Goal: Task Accomplishment & Management: Manage account settings

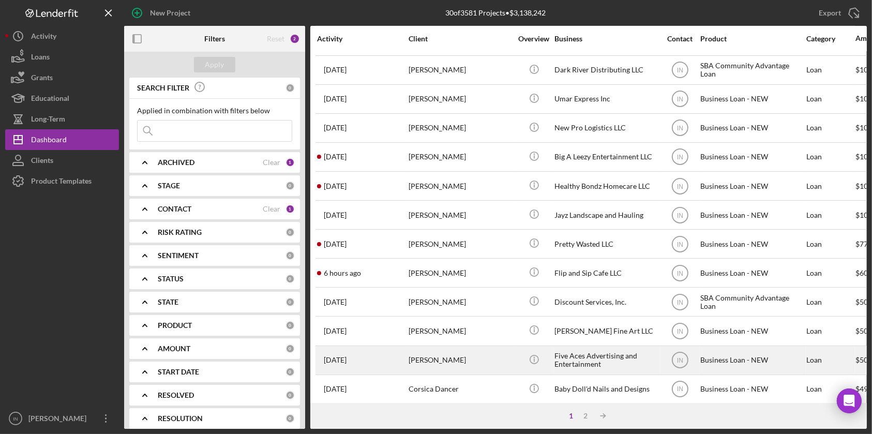
scroll to position [382, 0]
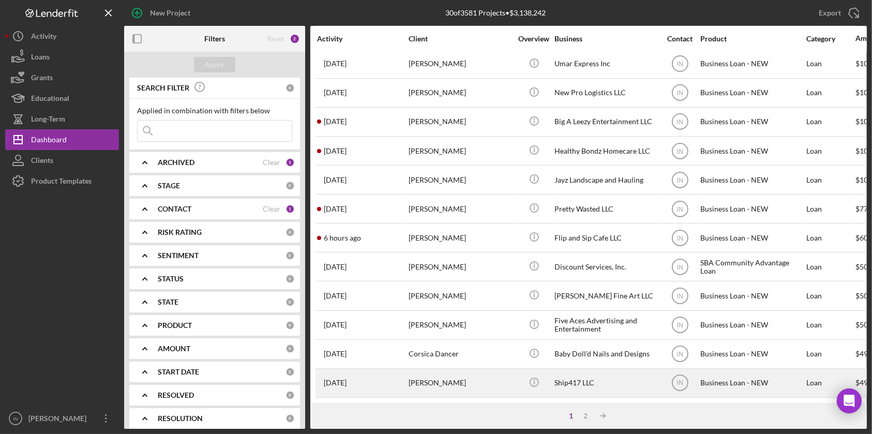
click at [447, 375] on div "[PERSON_NAME]" at bounding box center [460, 382] width 103 height 27
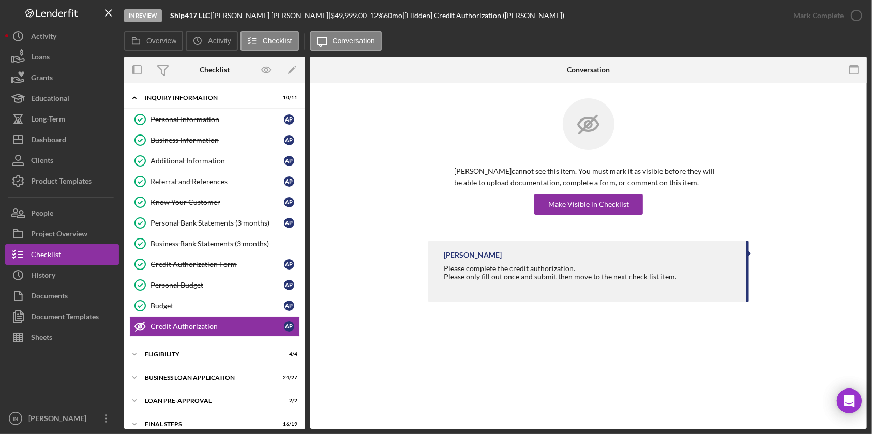
scroll to position [33, 0]
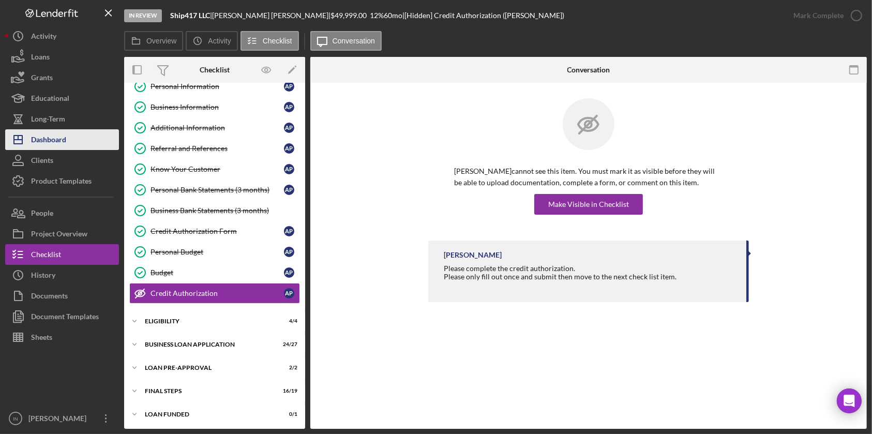
click at [48, 145] on div "Dashboard" at bounding box center [48, 140] width 35 height 23
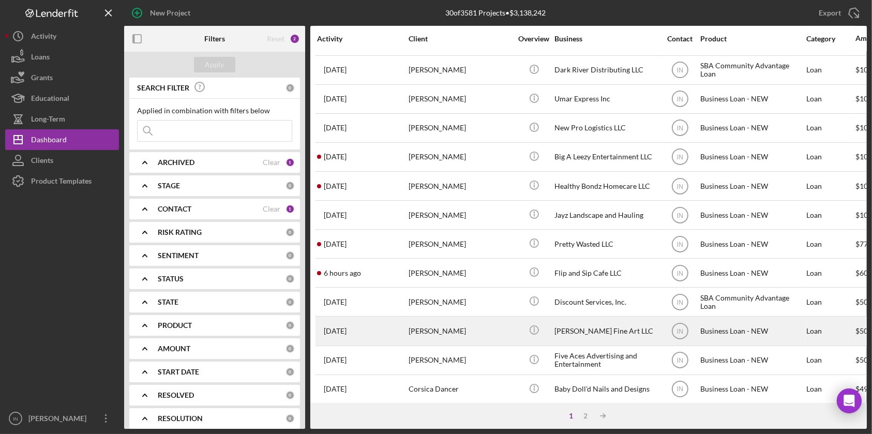
scroll to position [382, 0]
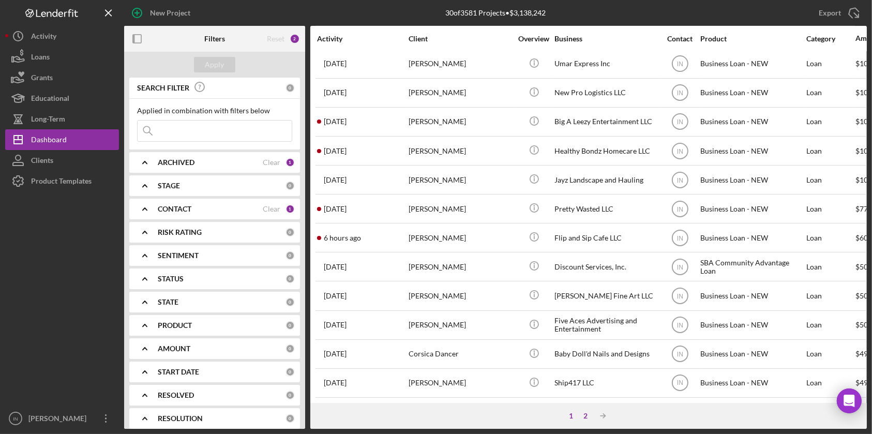
click at [581, 415] on div "2" at bounding box center [585, 416] width 14 height 8
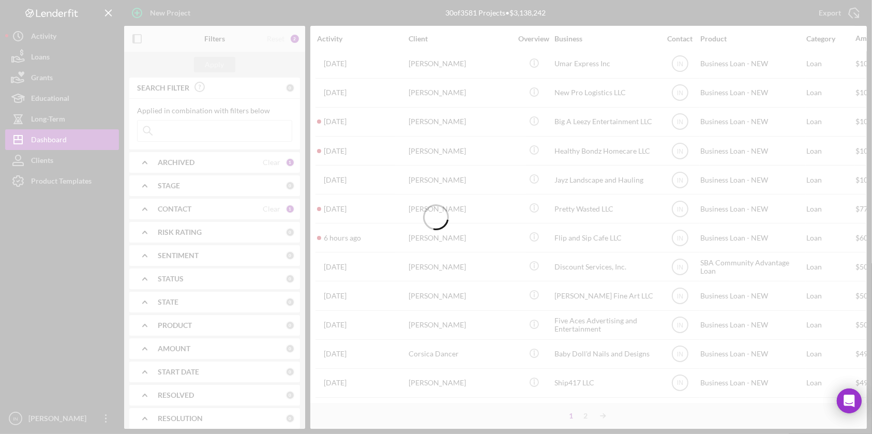
scroll to position [0, 0]
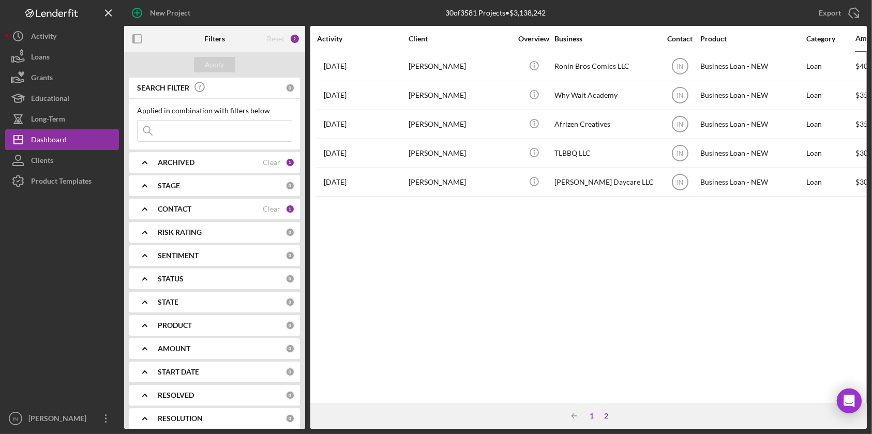
click at [590, 414] on div "1" at bounding box center [591, 416] width 14 height 8
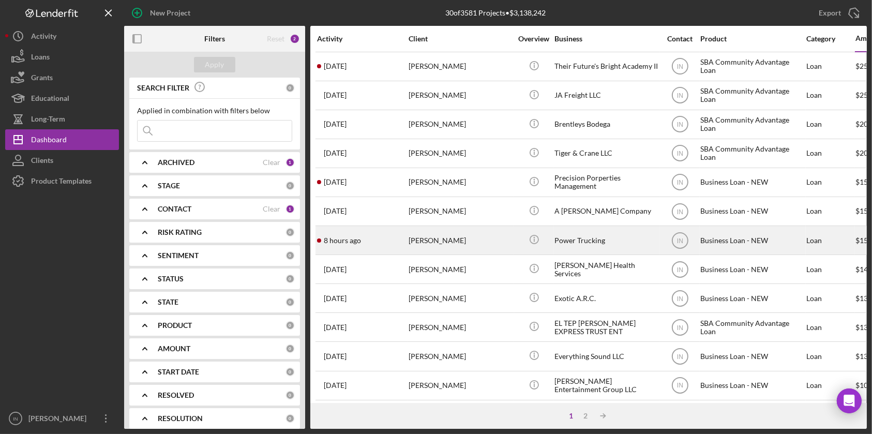
scroll to position [57, 0]
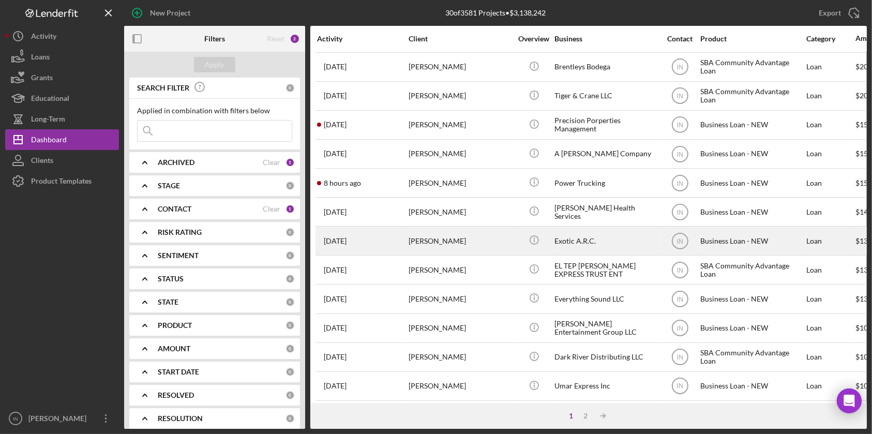
click at [448, 239] on div "[PERSON_NAME]" at bounding box center [460, 240] width 103 height 27
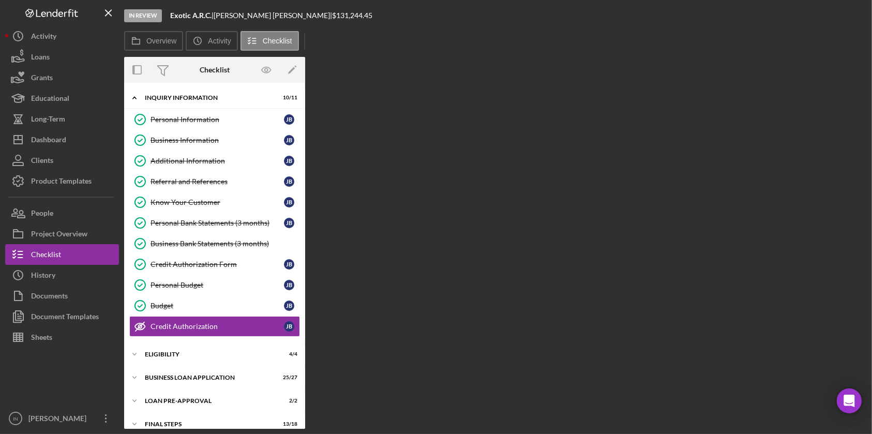
scroll to position [33, 0]
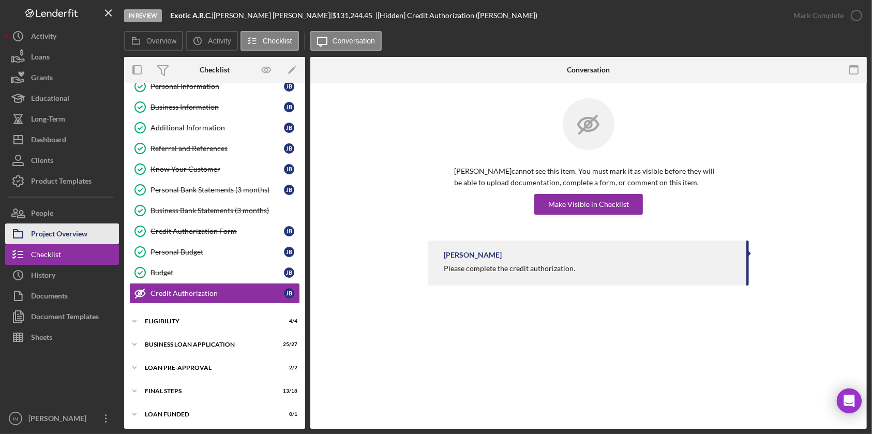
click at [85, 234] on div "Project Overview" at bounding box center [59, 234] width 56 height 23
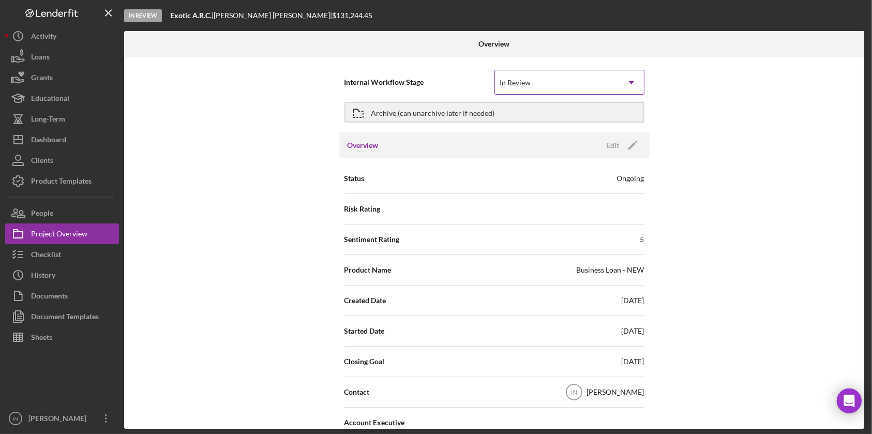
click at [570, 81] on div "In Review" at bounding box center [557, 83] width 124 height 24
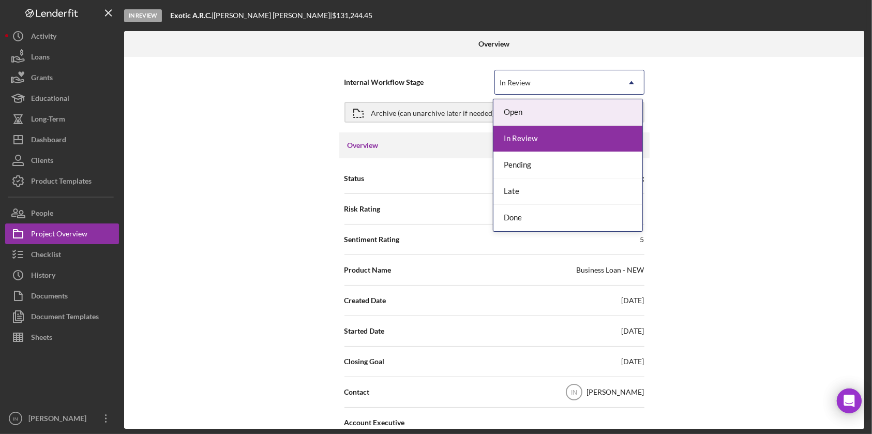
click at [543, 111] on div "Open" at bounding box center [567, 112] width 149 height 26
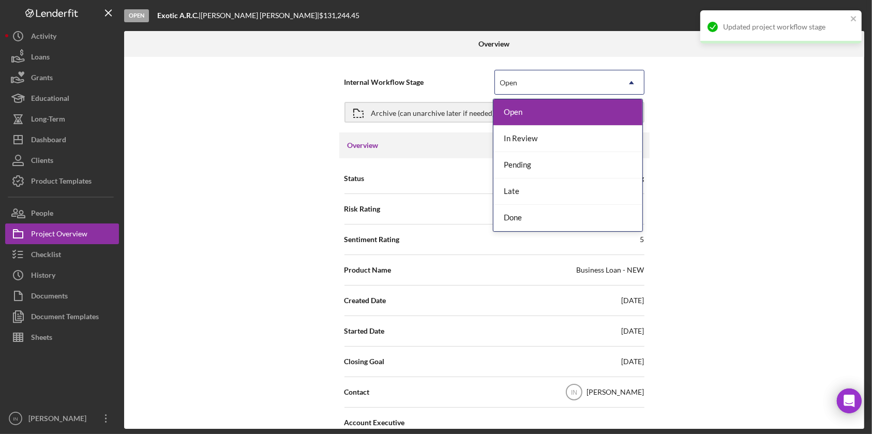
click at [550, 82] on div "Open" at bounding box center [557, 83] width 124 height 24
click at [534, 144] on div "In Review" at bounding box center [567, 139] width 149 height 26
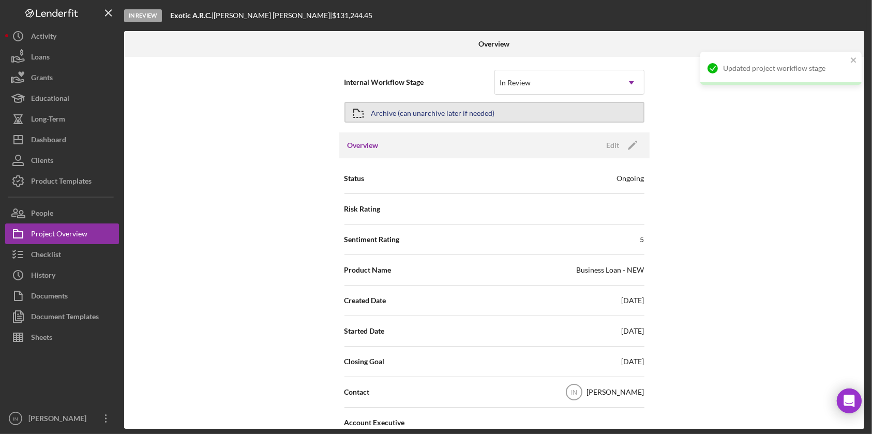
click at [470, 115] on div "Archive (can unarchive later if needed)" at bounding box center [433, 112] width 124 height 19
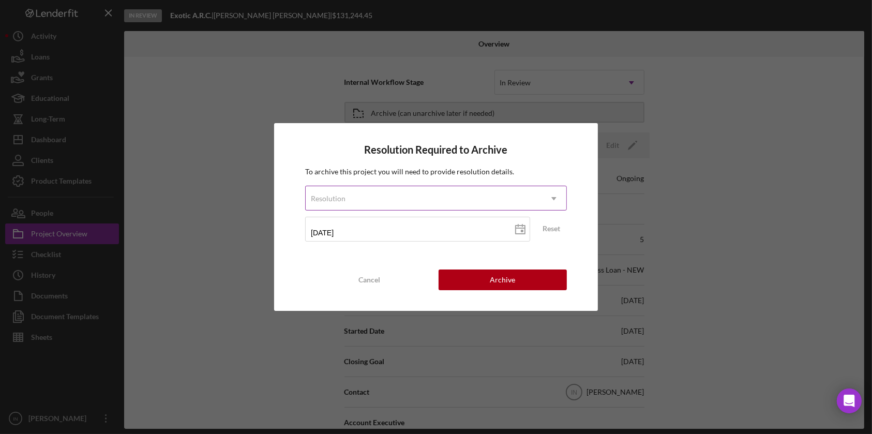
click at [390, 202] on div "Resolution" at bounding box center [424, 199] width 236 height 24
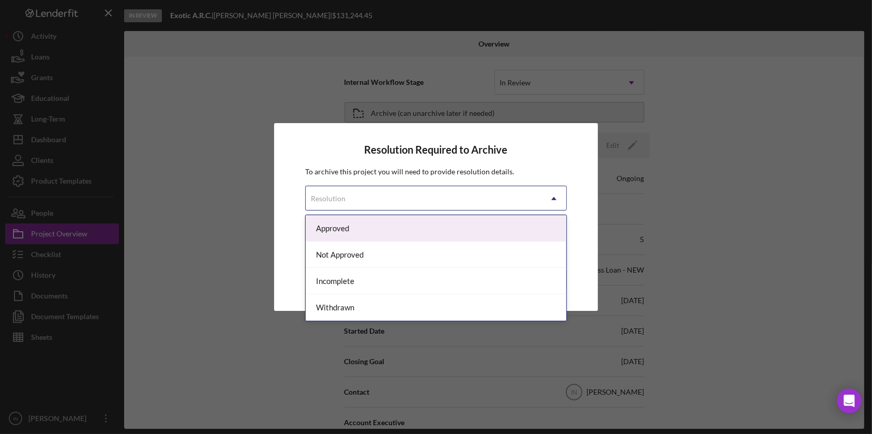
click at [368, 233] on div "Approved" at bounding box center [436, 228] width 261 height 26
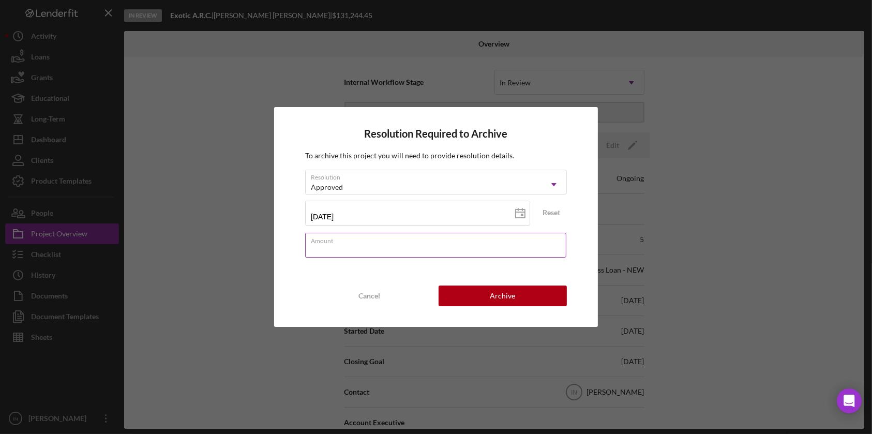
click at [368, 244] on div "Amount" at bounding box center [436, 246] width 262 height 26
type input "$13,124,445"
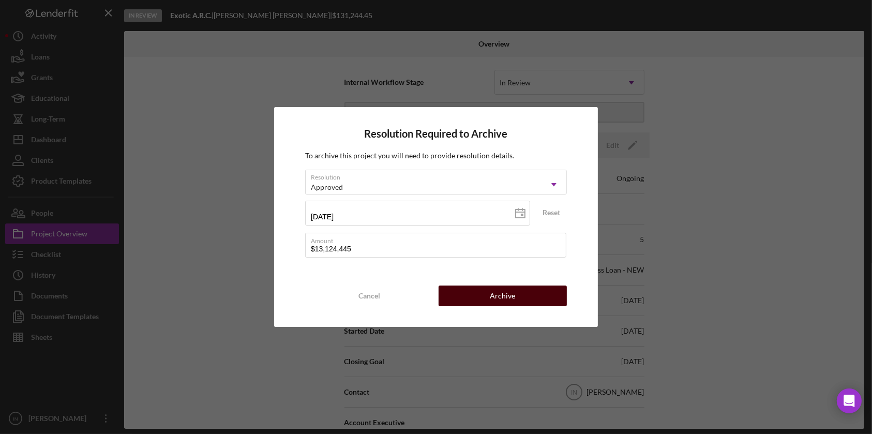
click at [484, 297] on button "Archive" at bounding box center [503, 295] width 128 height 21
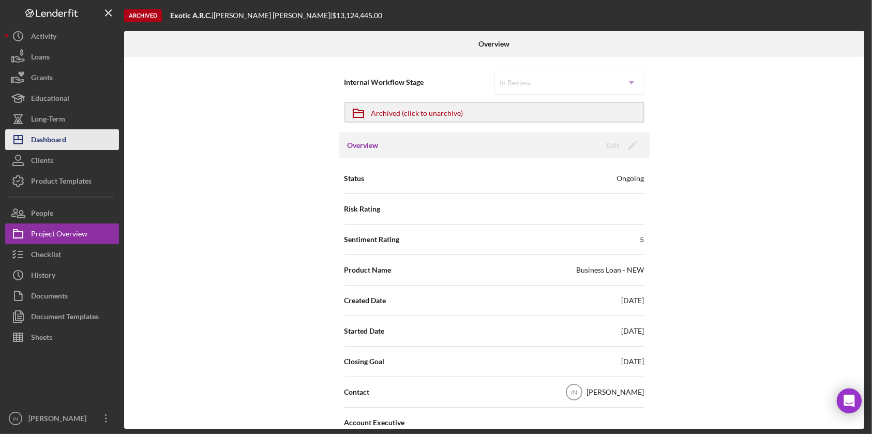
click at [74, 138] on button "Icon/Dashboard Dashboard" at bounding box center [62, 139] width 114 height 21
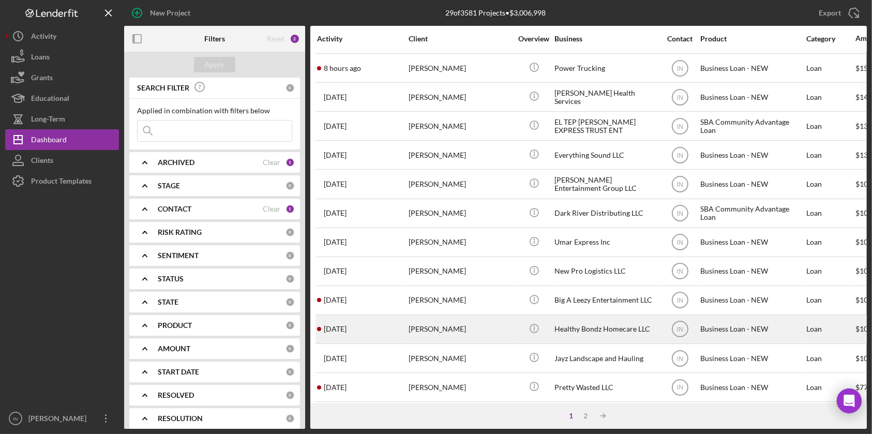
scroll to position [230, 0]
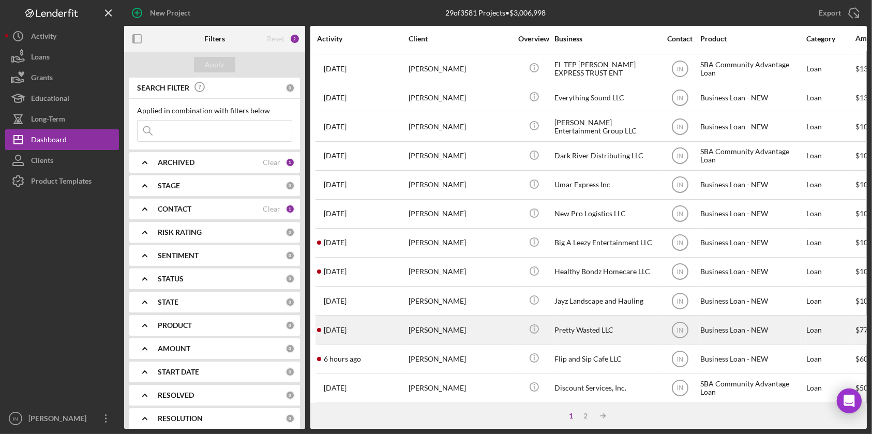
click at [463, 326] on div "[PERSON_NAME]" at bounding box center [460, 329] width 103 height 27
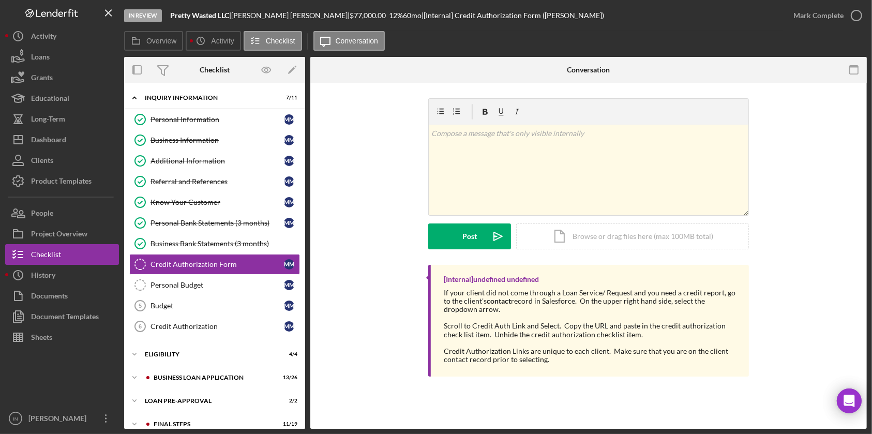
scroll to position [8, 0]
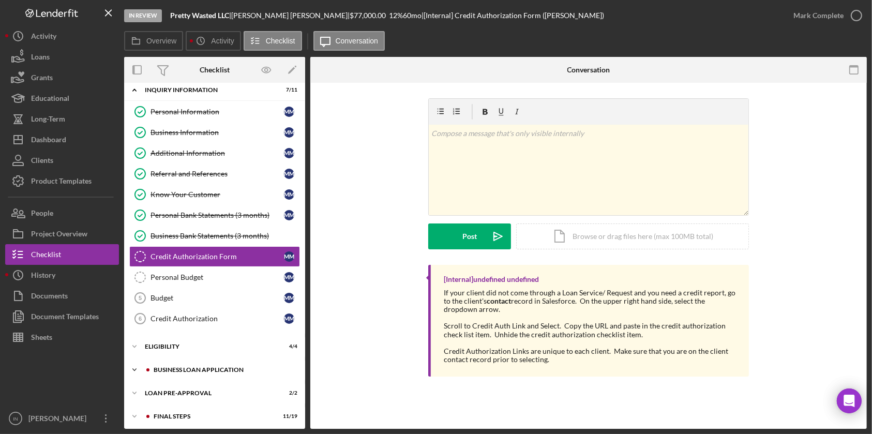
click at [165, 367] on div "BUSINESS LOAN APPLICATION" at bounding box center [223, 370] width 139 height 6
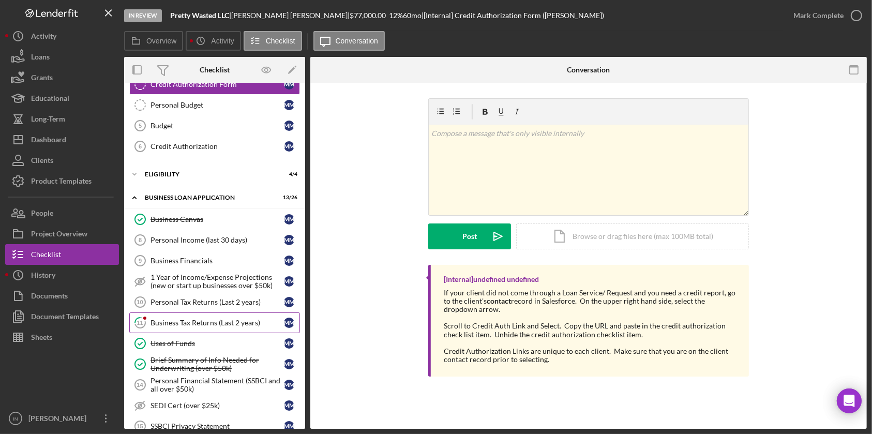
click at [181, 319] on div "Business Tax Returns (Last 2 years)" at bounding box center [216, 323] width 133 height 8
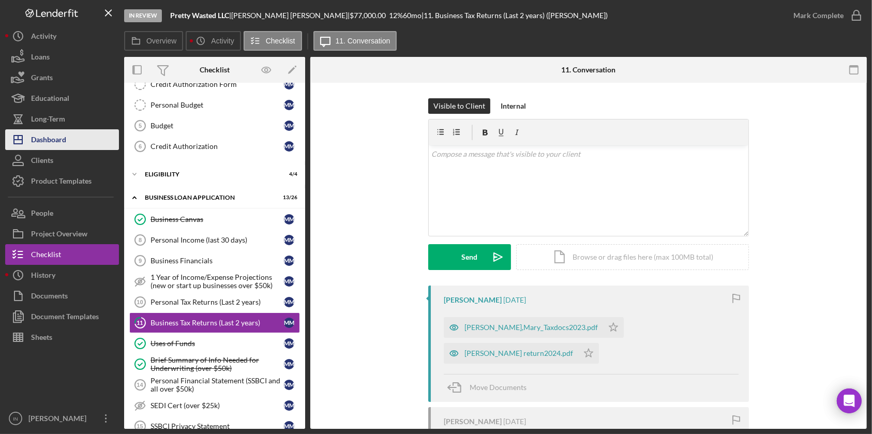
click at [56, 135] on div "Dashboard" at bounding box center [48, 140] width 35 height 23
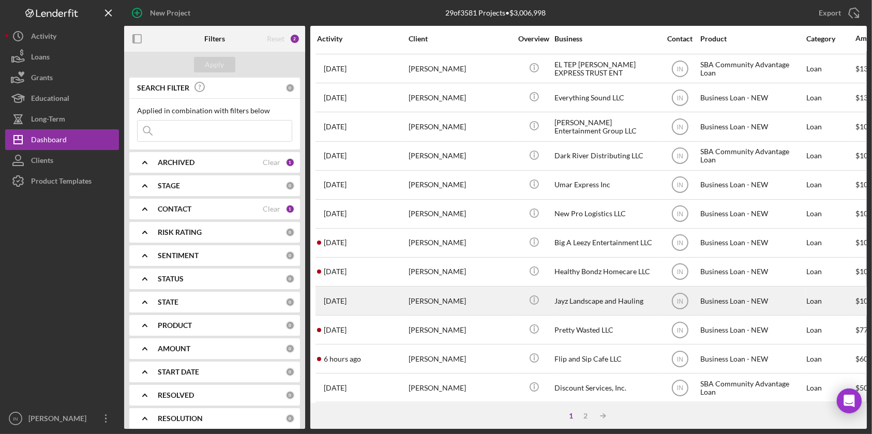
scroll to position [382, 0]
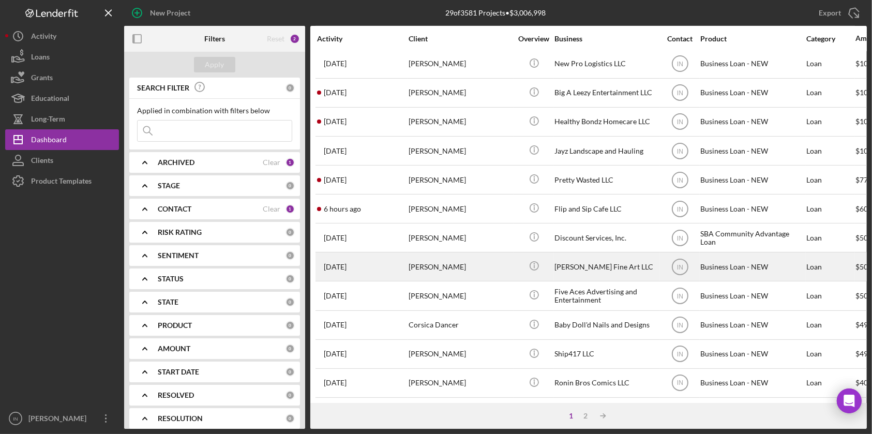
click at [488, 254] on div "[PERSON_NAME]" at bounding box center [460, 266] width 103 height 27
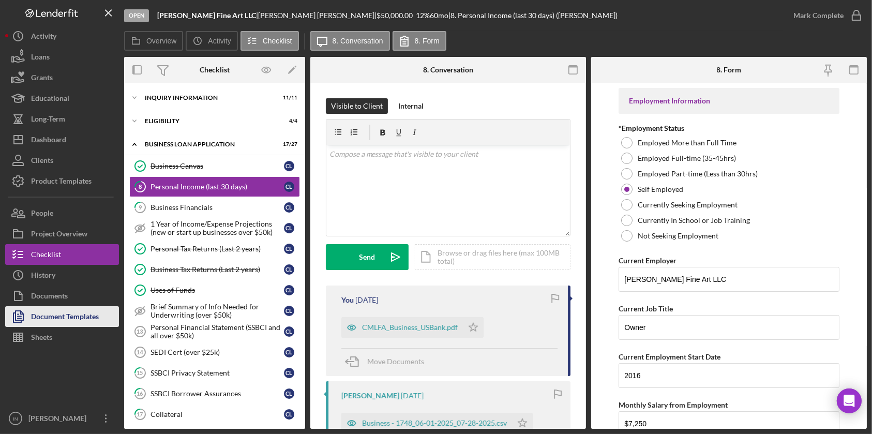
click at [58, 314] on div "Document Templates" at bounding box center [65, 317] width 68 height 23
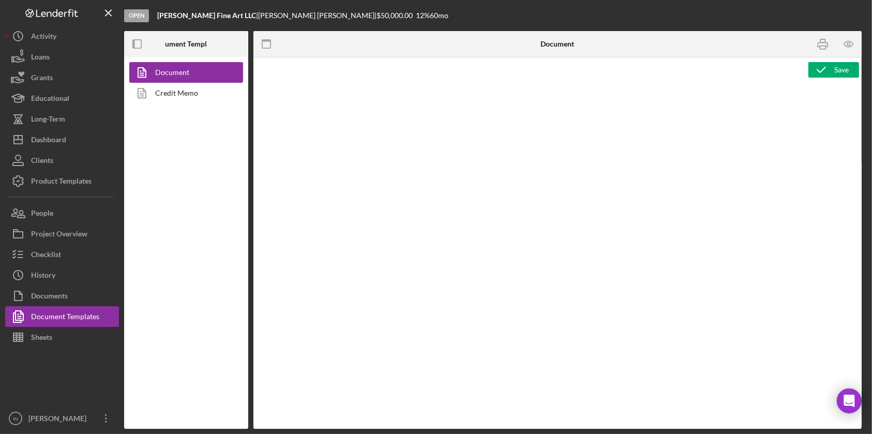
type textarea "Copy and paste, or create, your document template here."
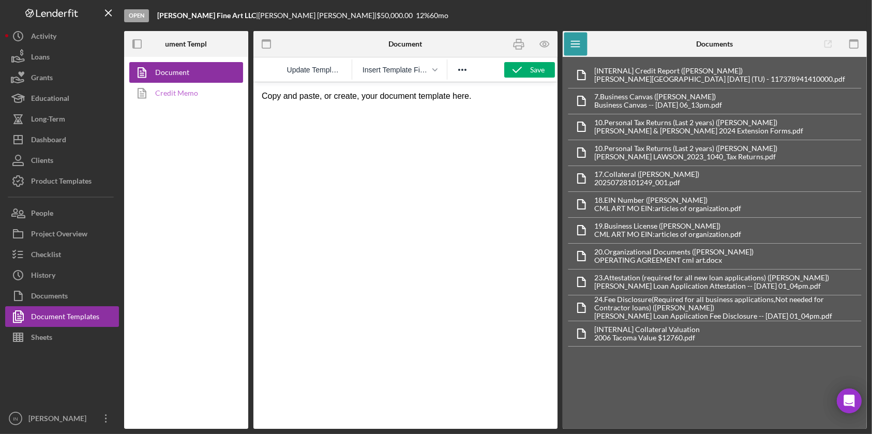
click at [209, 90] on link "Credit Memo" at bounding box center [183, 93] width 109 height 21
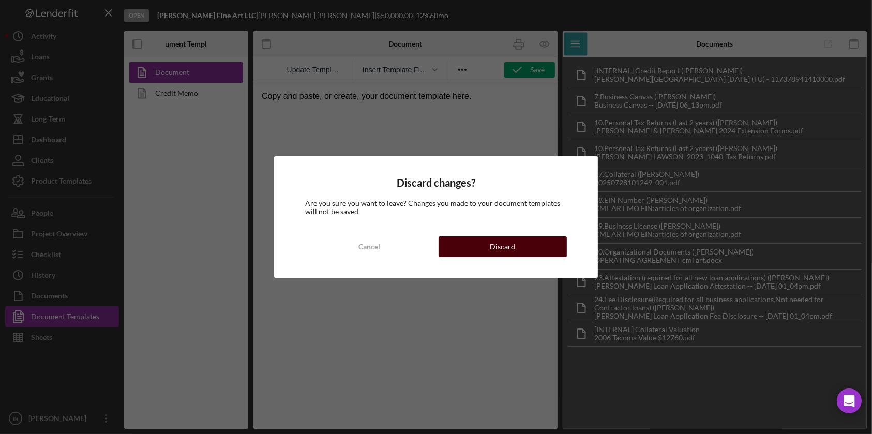
click at [510, 239] on div "Discard" at bounding box center [502, 246] width 25 height 21
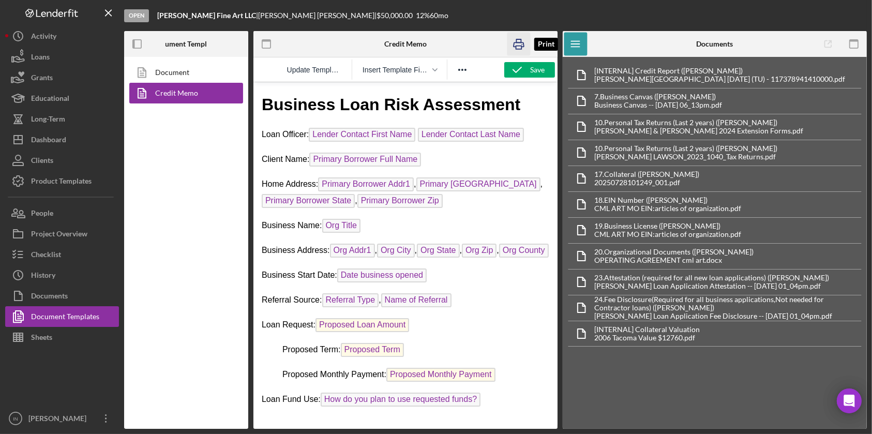
click at [521, 44] on icon "button" at bounding box center [518, 44] width 23 height 23
click at [542, 38] on icon "button" at bounding box center [544, 44] width 23 height 23
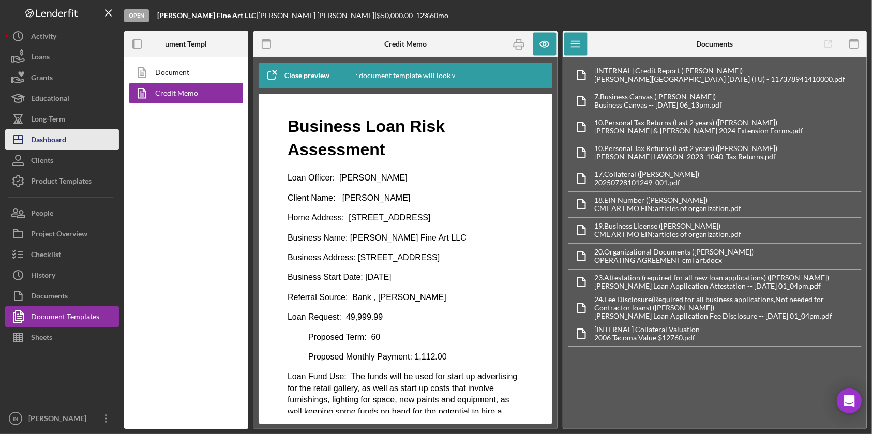
click at [60, 138] on div "Dashboard" at bounding box center [48, 140] width 35 height 23
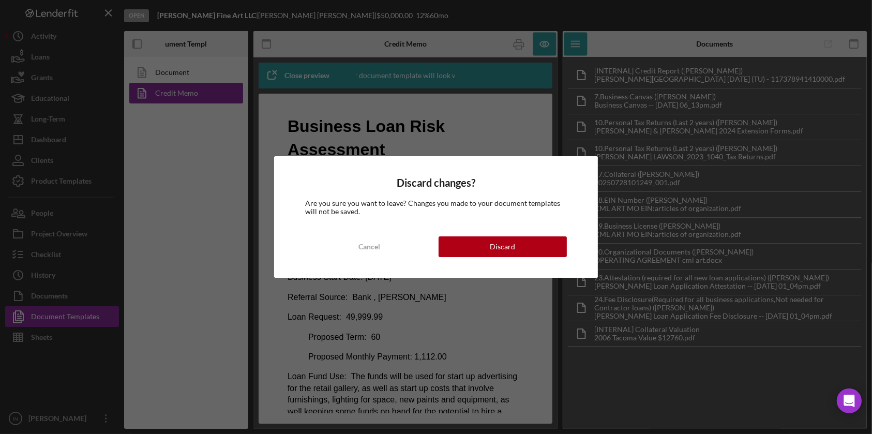
click at [464, 258] on div "Discard changes? Are you sure you want to leave? Changes you made to your docum…" at bounding box center [436, 217] width 324 height 122
click at [361, 237] on div "Cancel" at bounding box center [369, 246] width 22 height 21
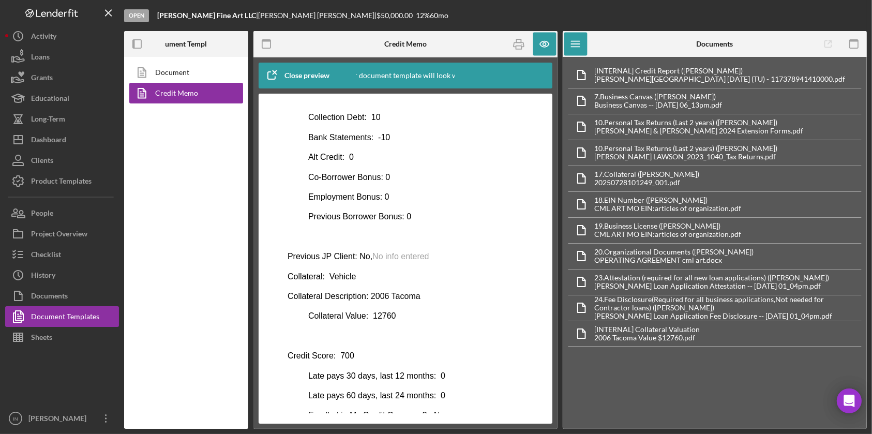
scroll to position [517, 0]
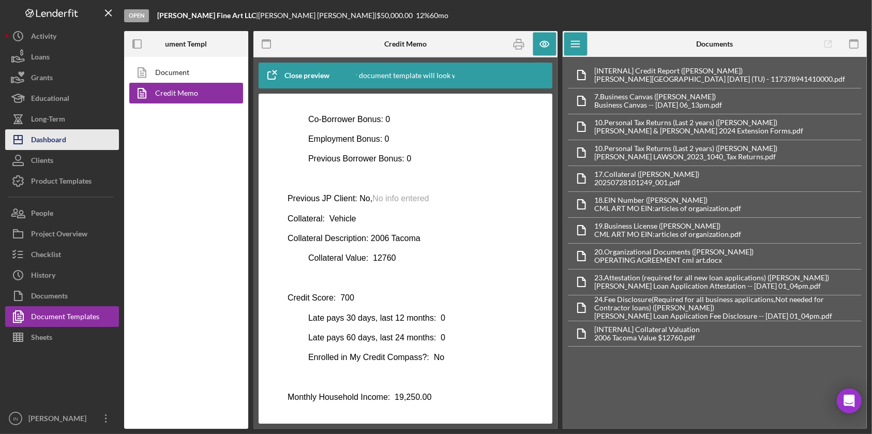
click at [83, 133] on button "Icon/Dashboard Dashboard" at bounding box center [62, 139] width 114 height 21
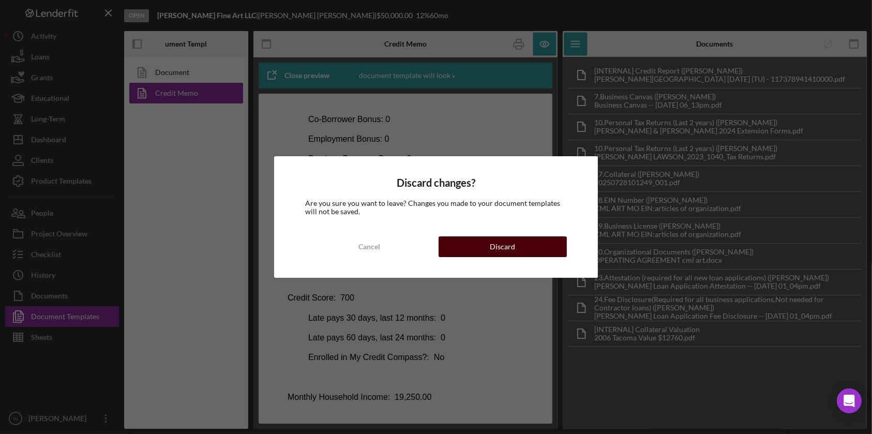
click at [510, 245] on div "Discard" at bounding box center [502, 246] width 25 height 21
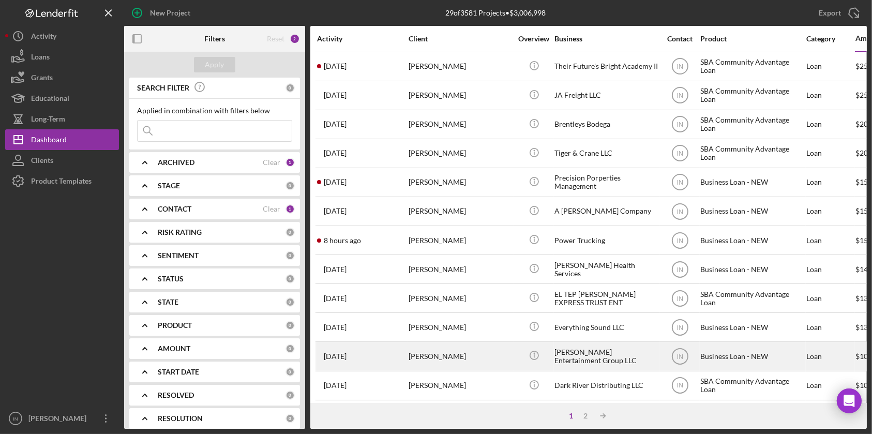
scroll to position [115, 0]
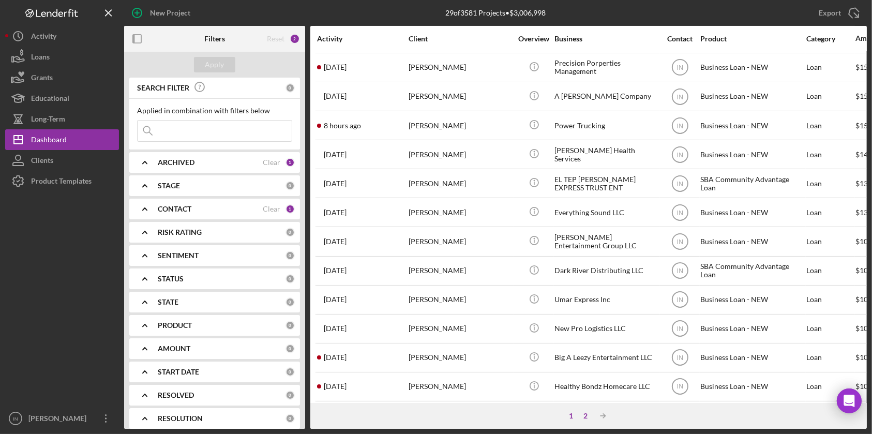
click at [585, 412] on div "2" at bounding box center [585, 416] width 14 height 8
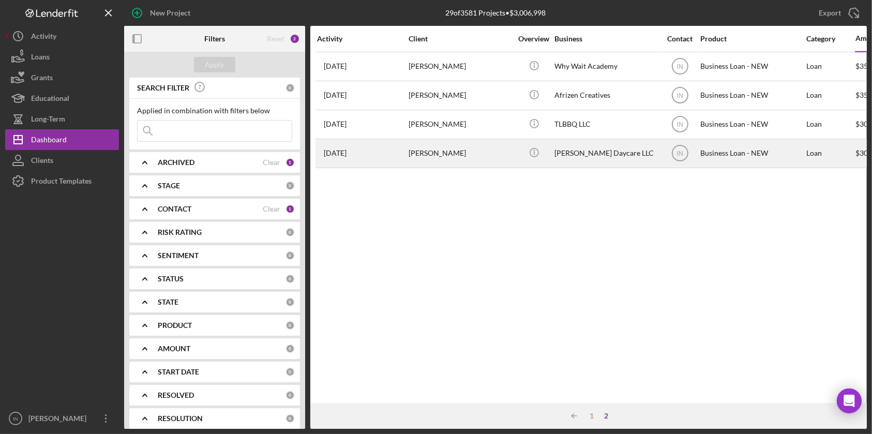
scroll to position [0, 0]
click at [476, 156] on div "[PERSON_NAME]" at bounding box center [460, 153] width 103 height 27
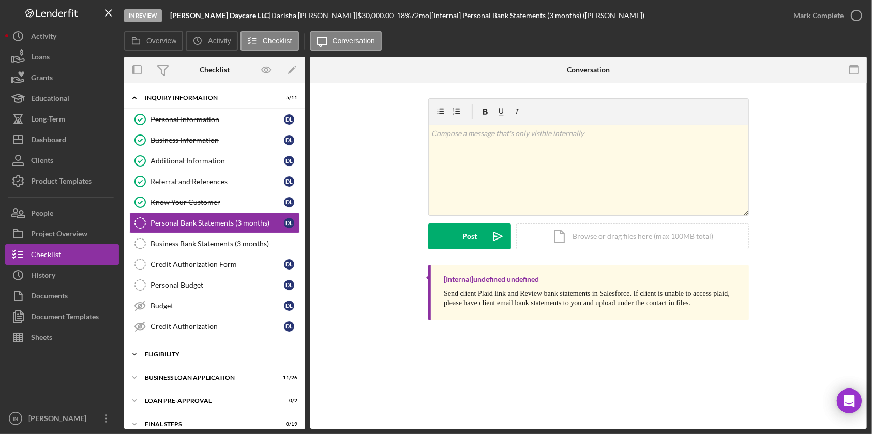
click at [197, 352] on div "ELIGIBILITY" at bounding box center [218, 354] width 147 height 6
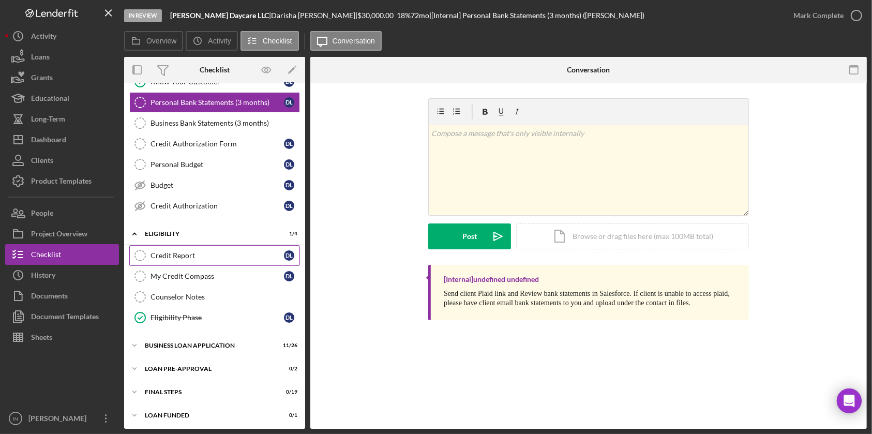
click at [210, 253] on div "Credit Report" at bounding box center [216, 255] width 133 height 8
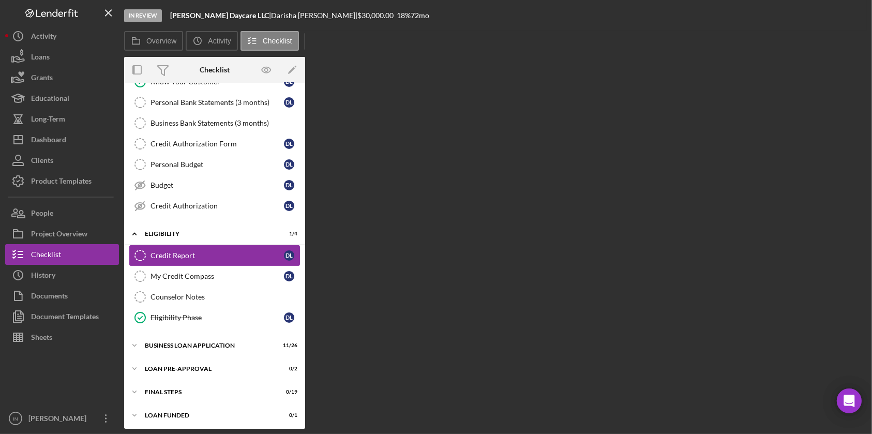
scroll to position [120, 0]
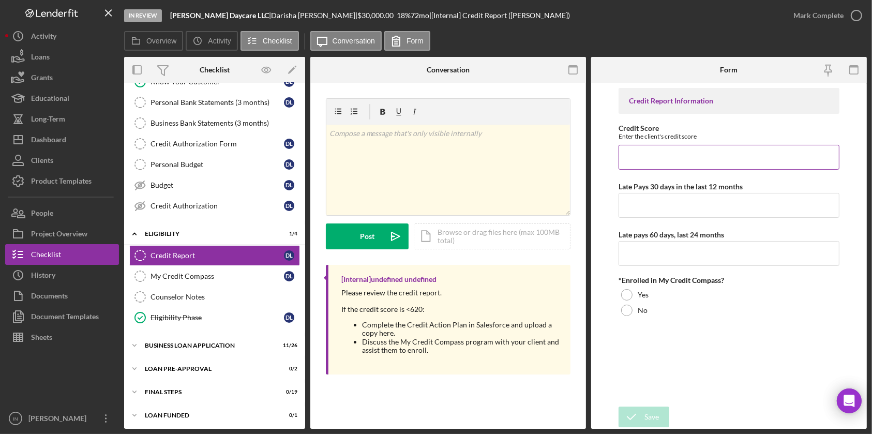
click at [698, 160] on input "Credit Score" at bounding box center [729, 157] width 220 height 25
type input "621"
click at [667, 203] on input "Late Pays 30 days in the last 12 months" at bounding box center [729, 205] width 220 height 25
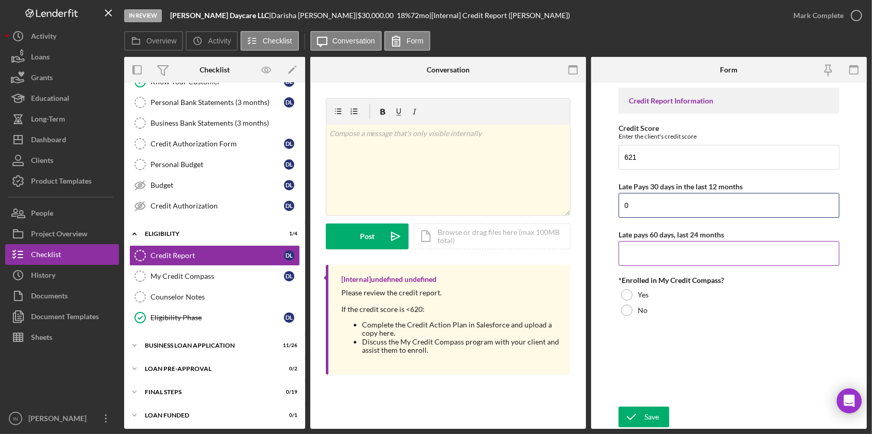
type input "0"
click at [703, 251] on input "Late pays 60 days, last 24 months" at bounding box center [729, 253] width 220 height 25
type input "0"
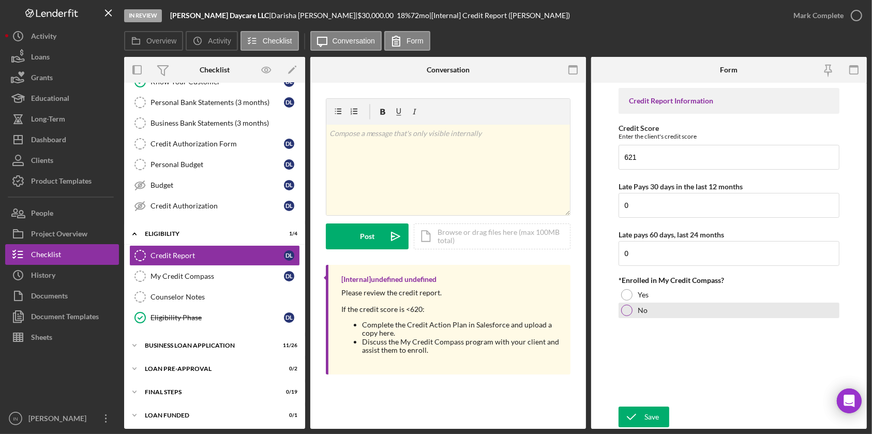
click at [636, 311] on div "No" at bounding box center [729, 311] width 220 height 16
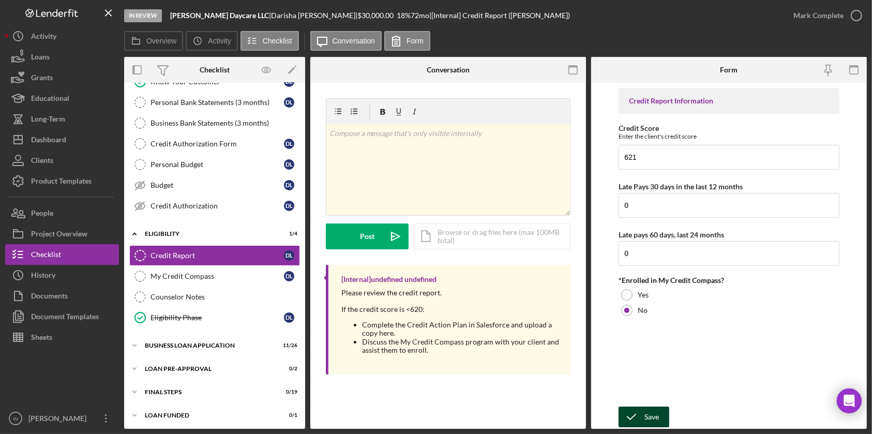
click at [648, 408] on div "Save" at bounding box center [651, 416] width 14 height 21
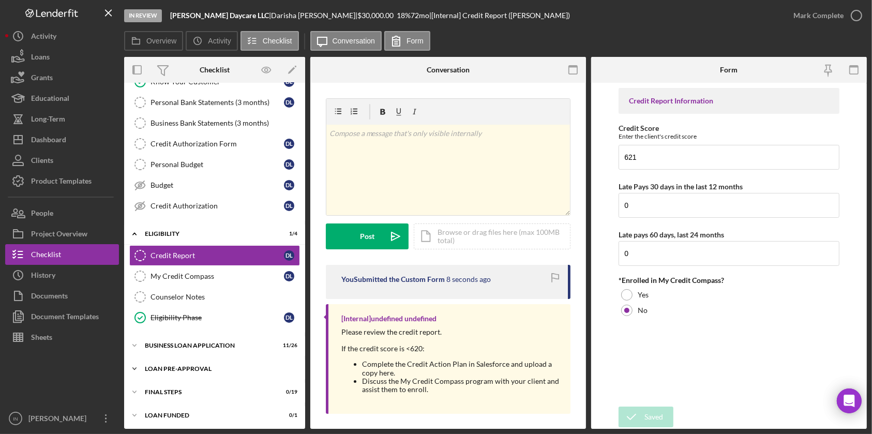
click at [184, 371] on div "Icon/Expander LOAN PRE-APPROVAL 0 / 2" at bounding box center [214, 368] width 181 height 21
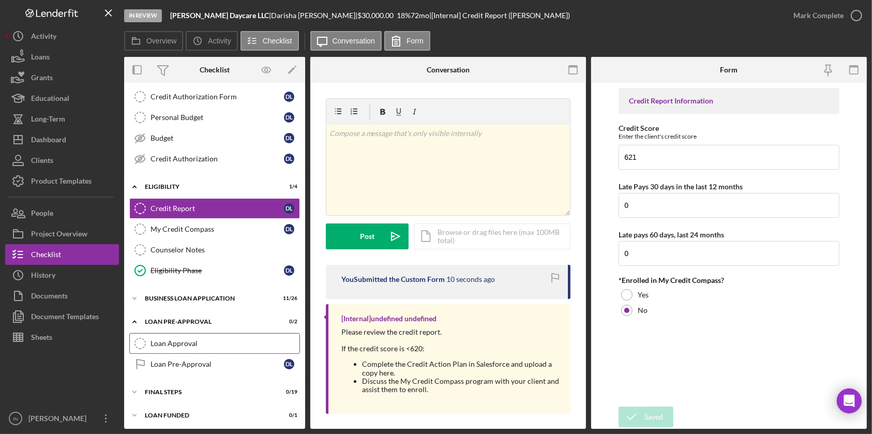
click at [202, 345] on div "Loan Approval" at bounding box center [224, 343] width 149 height 8
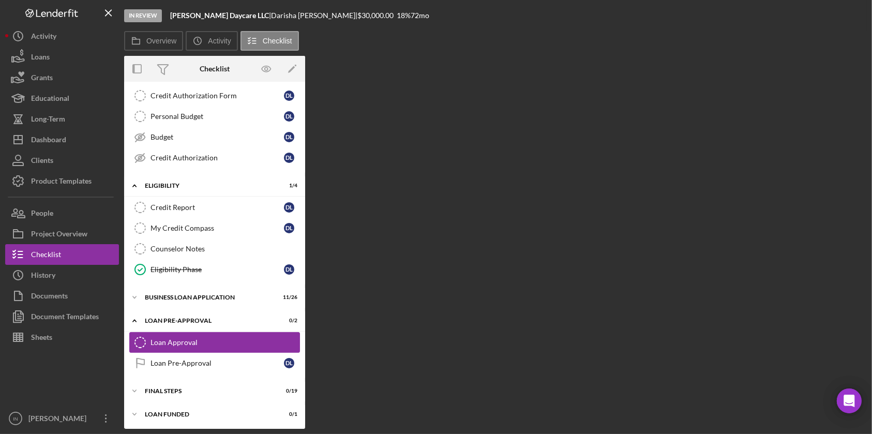
scroll to position [168, 0]
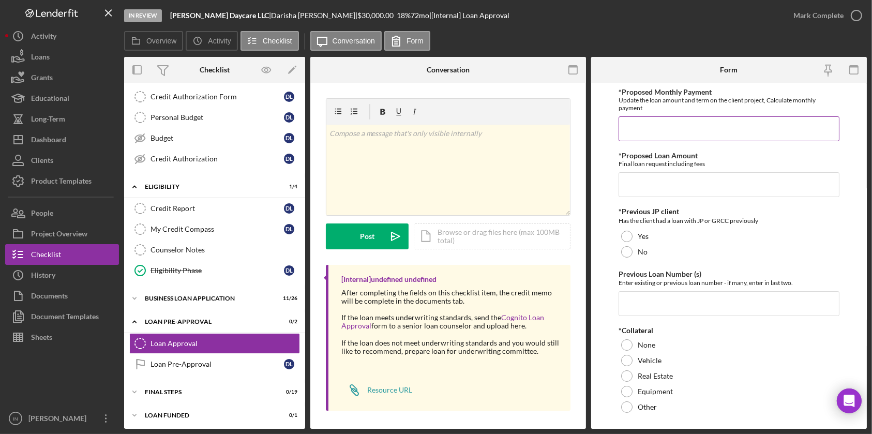
click at [649, 134] on input "*Proposed Monthly Payment" at bounding box center [729, 128] width 220 height 25
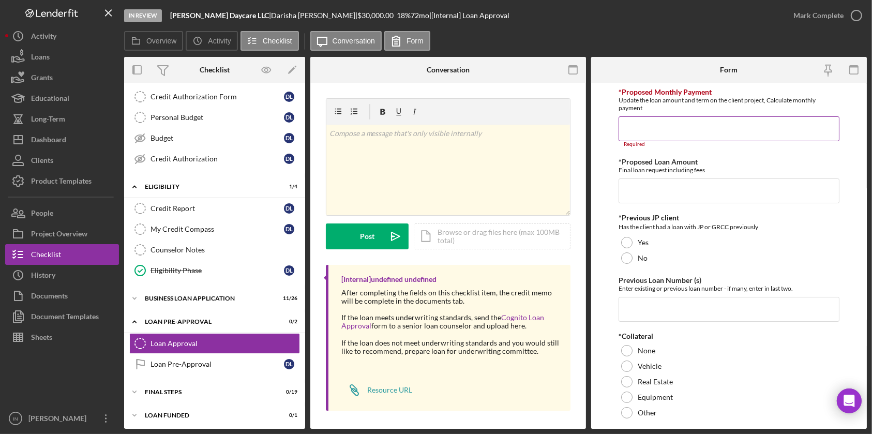
click at [650, 134] on input "*Proposed Monthly Payment" at bounding box center [729, 128] width 220 height 25
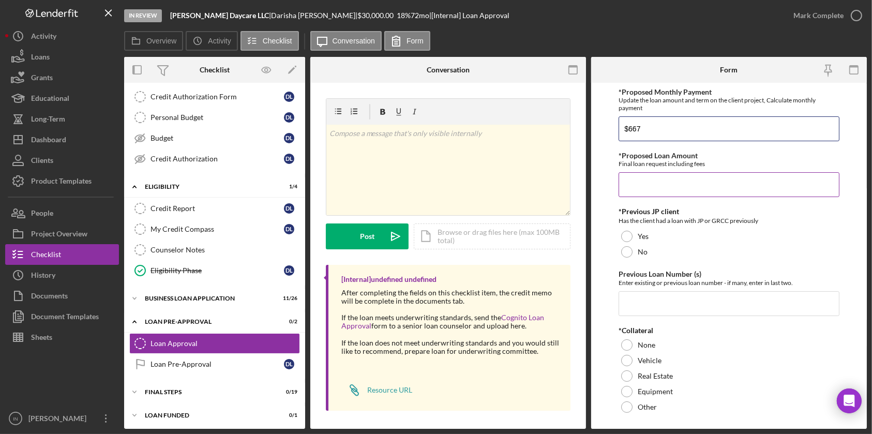
type input "$667"
click at [645, 183] on input "*Proposed Loan Amount" at bounding box center [729, 184] width 220 height 25
type input "$29,999.99"
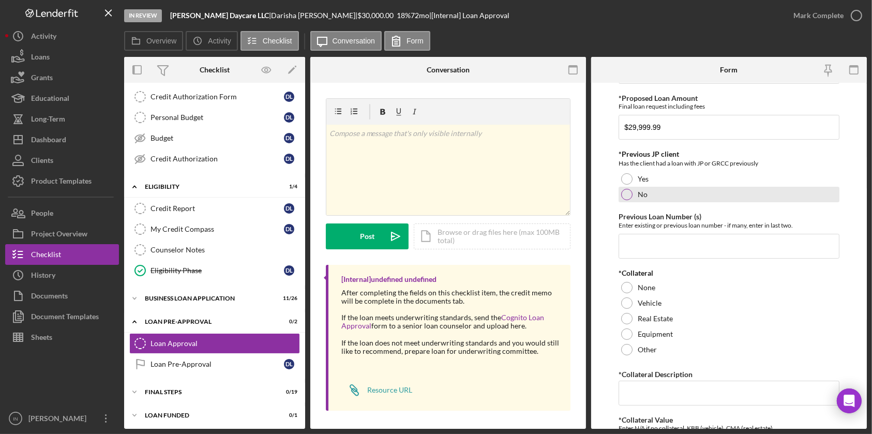
click at [636, 192] on div "No" at bounding box center [729, 195] width 220 height 16
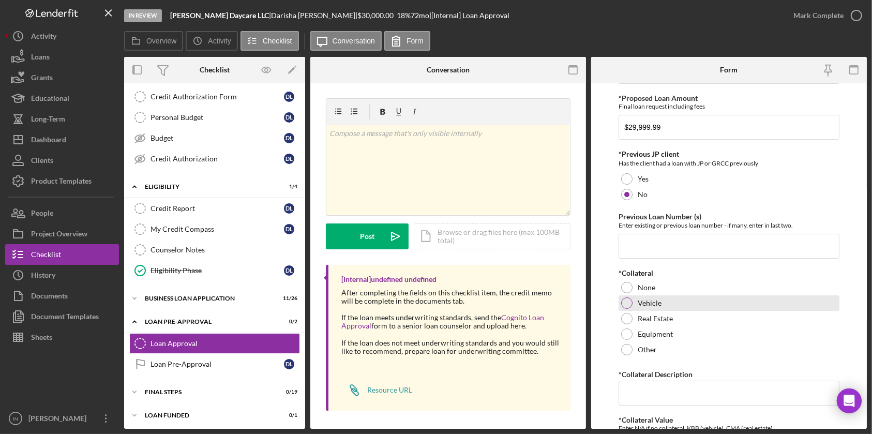
scroll to position [115, 0]
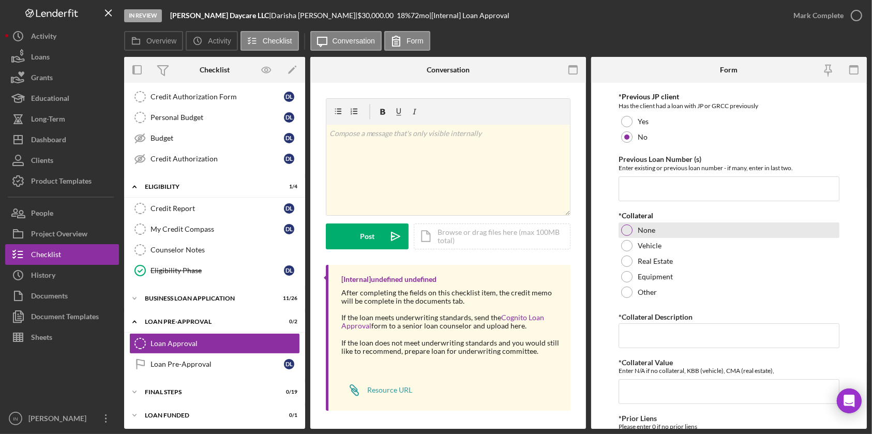
click at [650, 231] on label "None" at bounding box center [647, 230] width 18 height 8
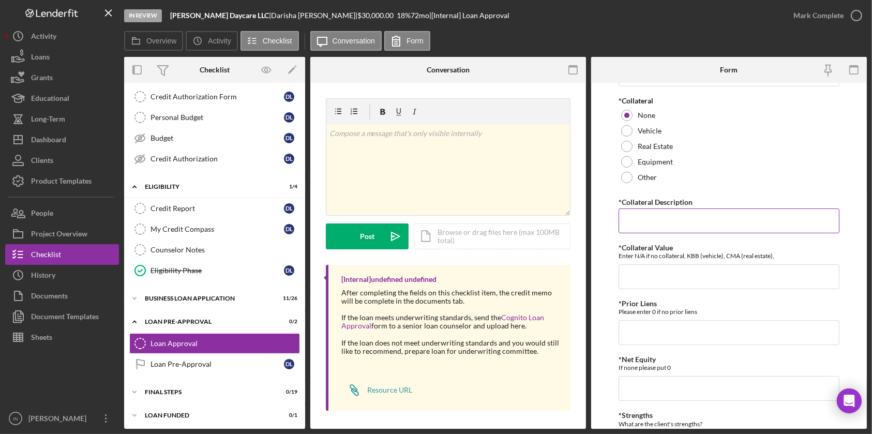
click at [657, 222] on input "*Collateral Description" at bounding box center [729, 220] width 220 height 25
type input "0"
click at [654, 268] on input "*Collateral Value" at bounding box center [729, 276] width 220 height 25
type input "0"
click at [641, 326] on input "*Prior Liens" at bounding box center [729, 332] width 220 height 25
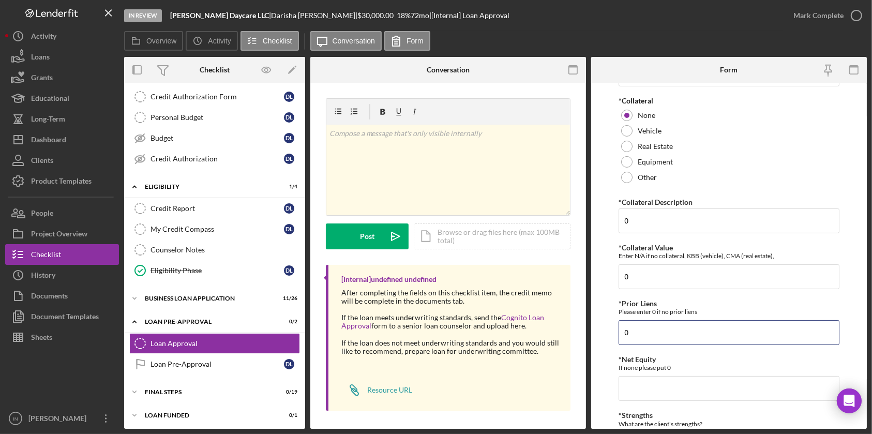
scroll to position [344, 0]
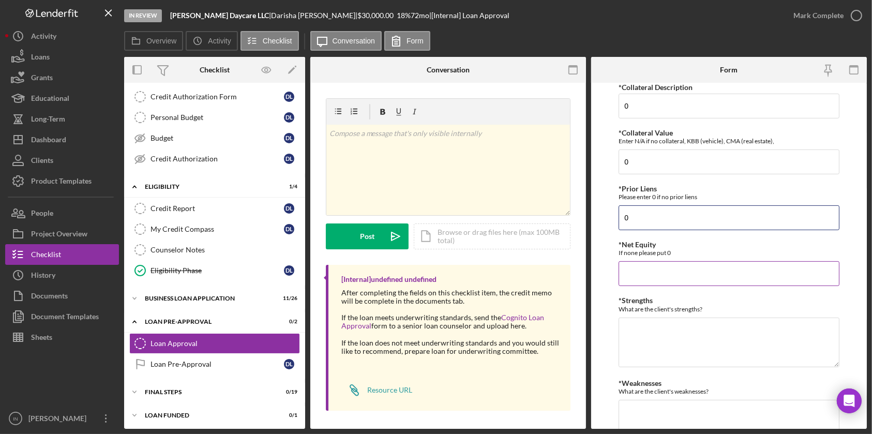
type input "0"
click at [649, 274] on input "*Net Equity" at bounding box center [729, 273] width 220 height 25
type input "0"
click at [645, 327] on textarea "*Strengths" at bounding box center [729, 343] width 220 height 50
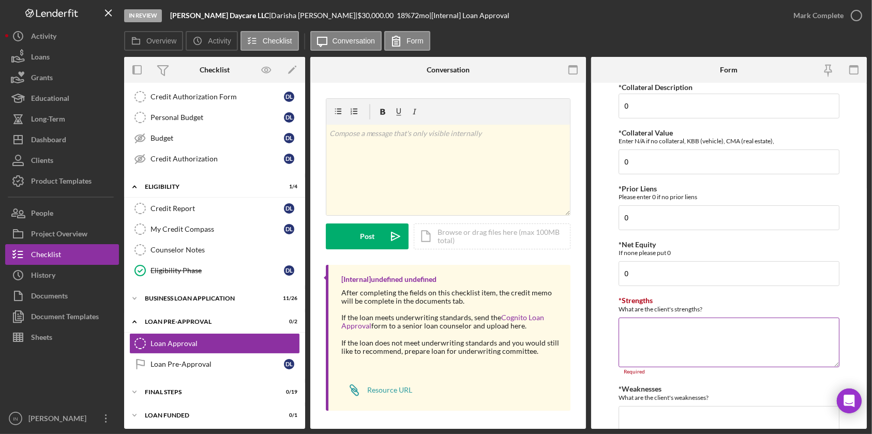
click at [686, 323] on textarea "*Strengths" at bounding box center [729, 343] width 220 height 50
click at [633, 333] on textarea "Income" at bounding box center [729, 343] width 220 height 50
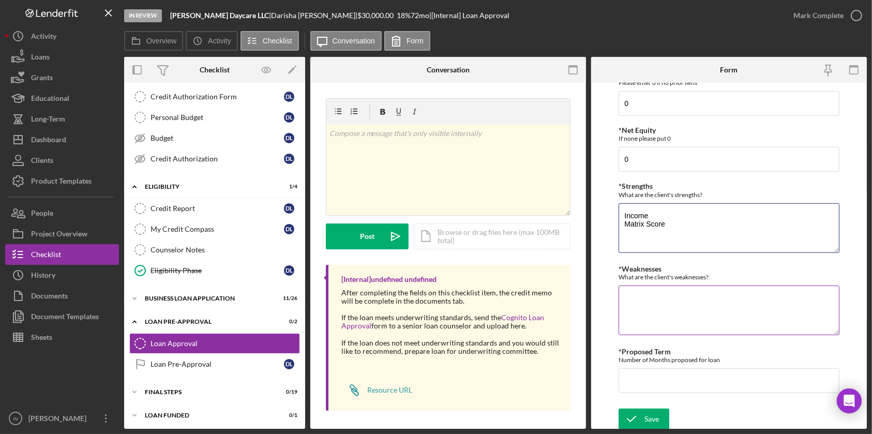
type textarea "Income Matrix Score"
click at [653, 318] on textarea "*Weaknesses" at bounding box center [729, 310] width 220 height 50
type textarea "Collateral"
click at [634, 368] on input "*Proposed Term" at bounding box center [729, 380] width 220 height 25
type input "60"
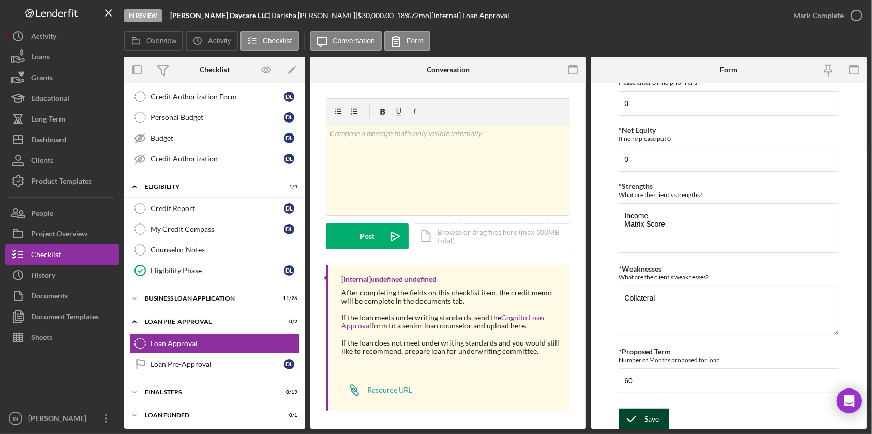
click at [643, 414] on icon "submit" at bounding box center [632, 419] width 26 height 26
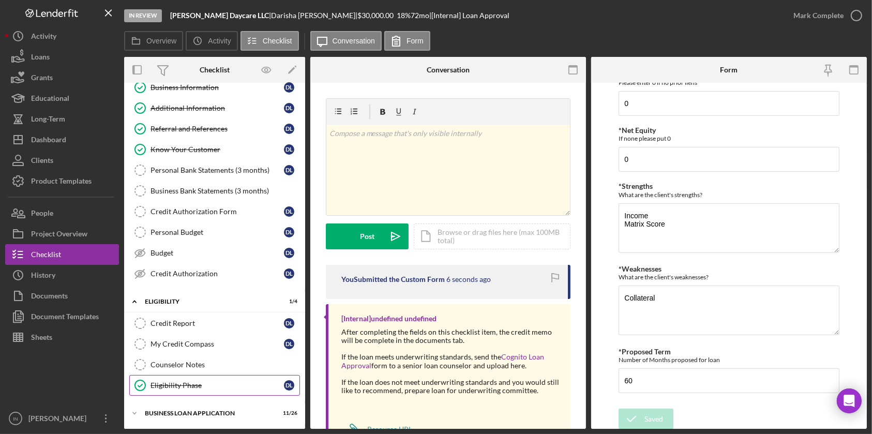
scroll to position [168, 0]
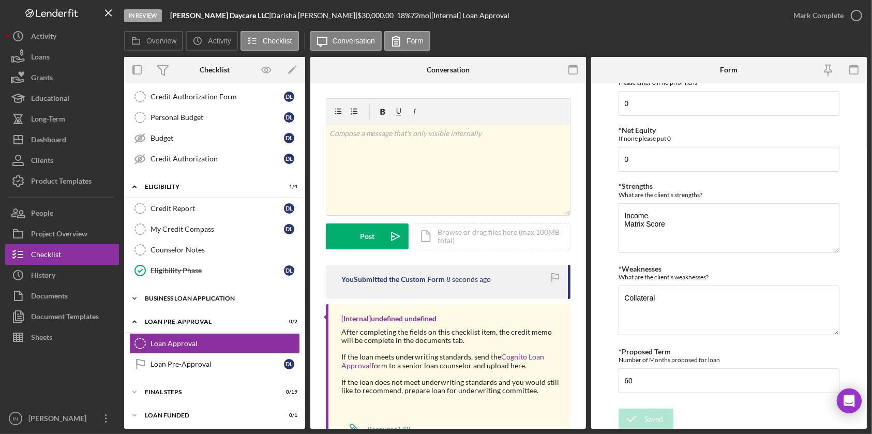
click at [211, 297] on div "BUSINESS LOAN APPLICATION" at bounding box center [218, 298] width 147 height 6
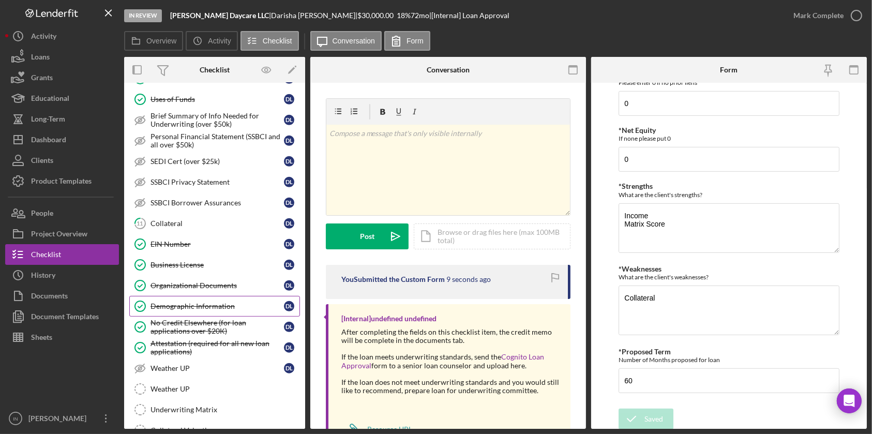
scroll to position [570, 0]
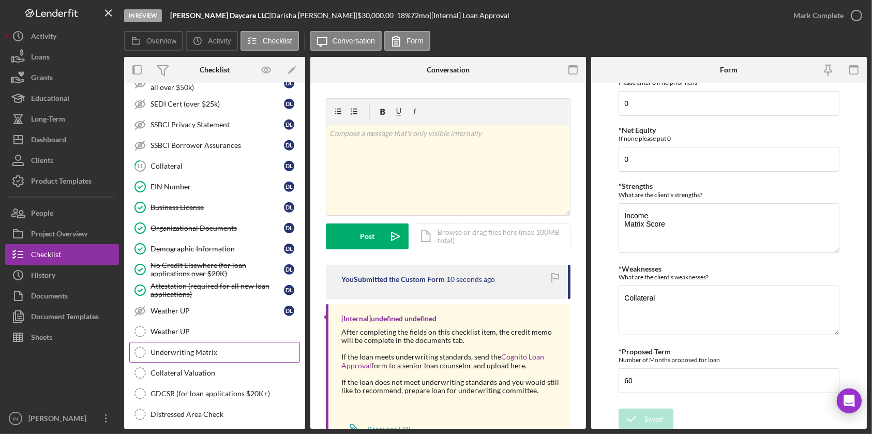
click at [212, 342] on link "Underwriting Matrix Underwriting Matrix" at bounding box center [214, 352] width 171 height 21
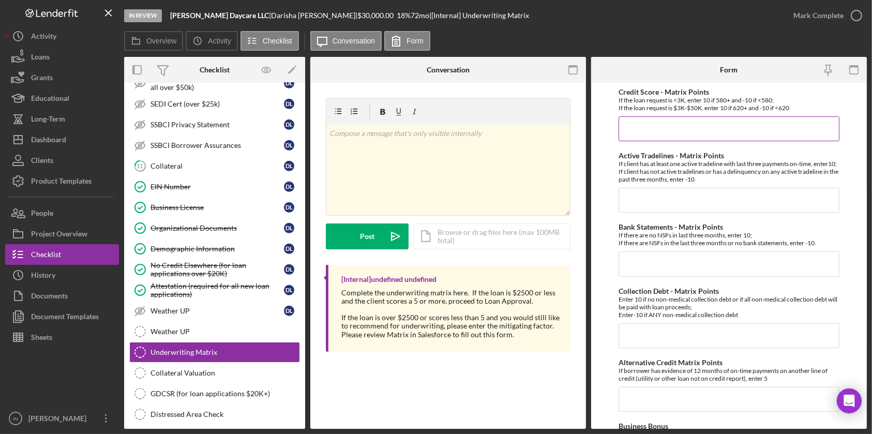
click at [646, 123] on input "Credit Score - Matrix Points" at bounding box center [729, 128] width 220 height 25
type input "10"
click at [645, 213] on input "Active Tradelines - Matrix Points" at bounding box center [729, 200] width 220 height 25
type input "10"
click at [649, 268] on input "Bank Statements - Matrix Points" at bounding box center [729, 263] width 220 height 25
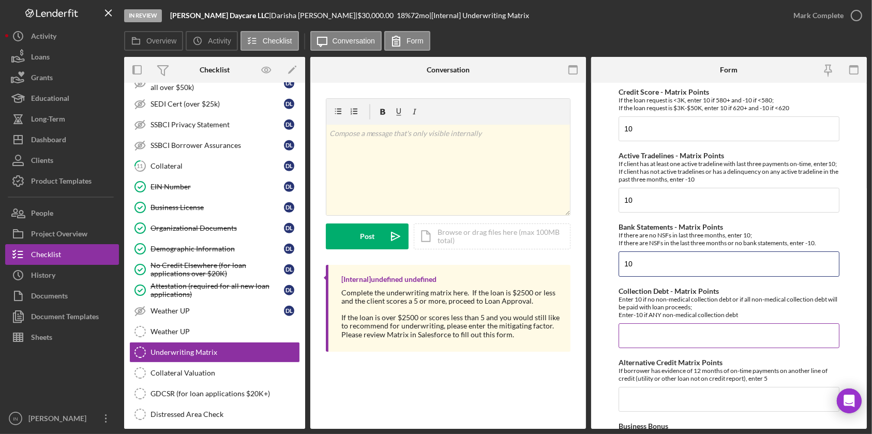
type input "10"
click at [655, 348] on input "Collection Debt - Matrix Points" at bounding box center [729, 335] width 220 height 25
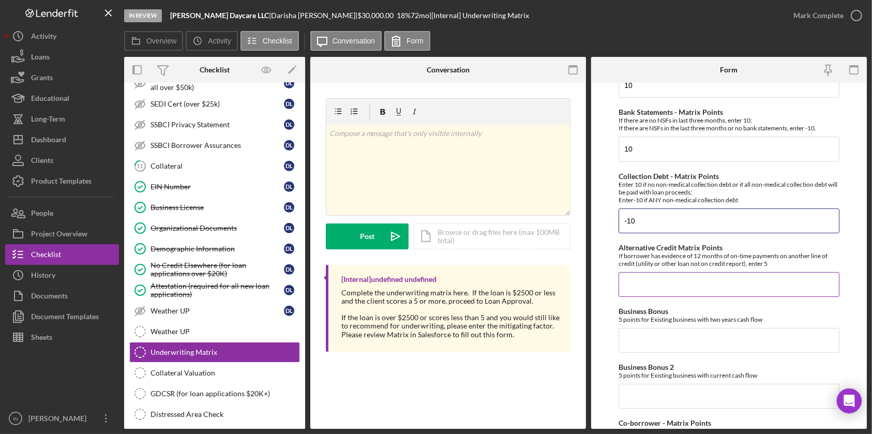
type input "-10"
click at [641, 281] on input "Alternative Credit Matrix Points" at bounding box center [729, 284] width 220 height 25
type input "0"
click at [649, 353] on input "Business Bonus" at bounding box center [729, 340] width 220 height 25
type input "0"
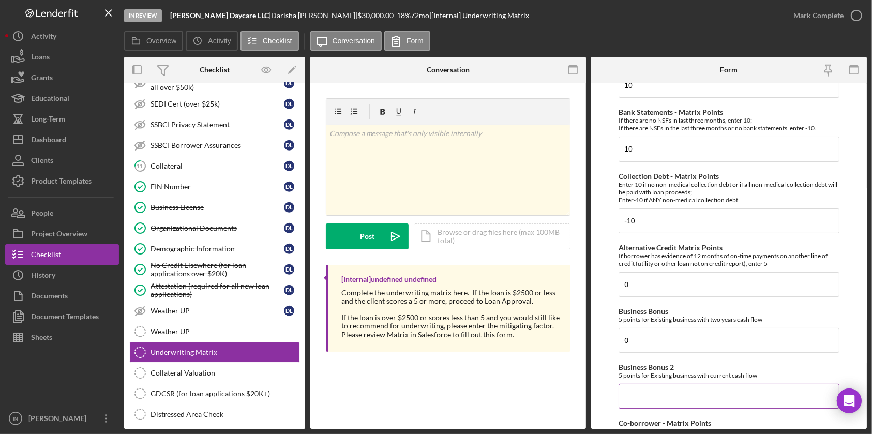
click at [651, 389] on div "Business Bonus 2 5 points for Existing business with current cash flow" at bounding box center [729, 386] width 220 height 46
click at [653, 400] on input "Business Bonus 2" at bounding box center [729, 396] width 220 height 25
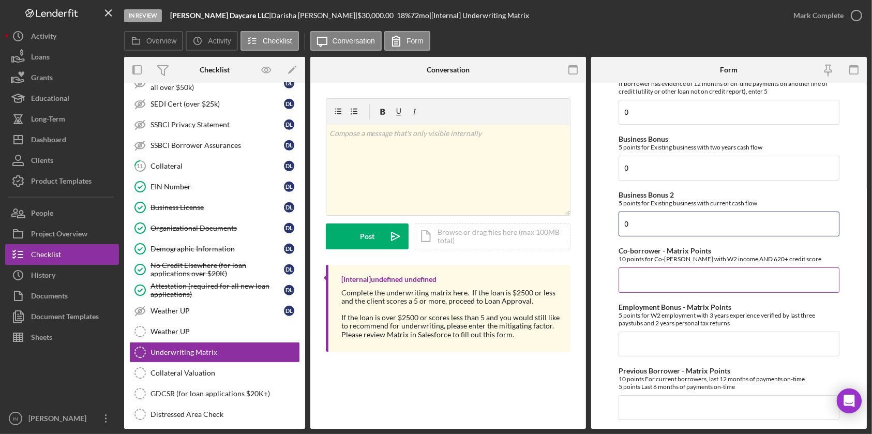
type input "0"
click at [640, 283] on input "Co-borrower - Matrix Points" at bounding box center [729, 279] width 220 height 25
type input "0"
click at [637, 356] on input "Employment Bonus - Matrix Points" at bounding box center [729, 343] width 220 height 25
type input "0"
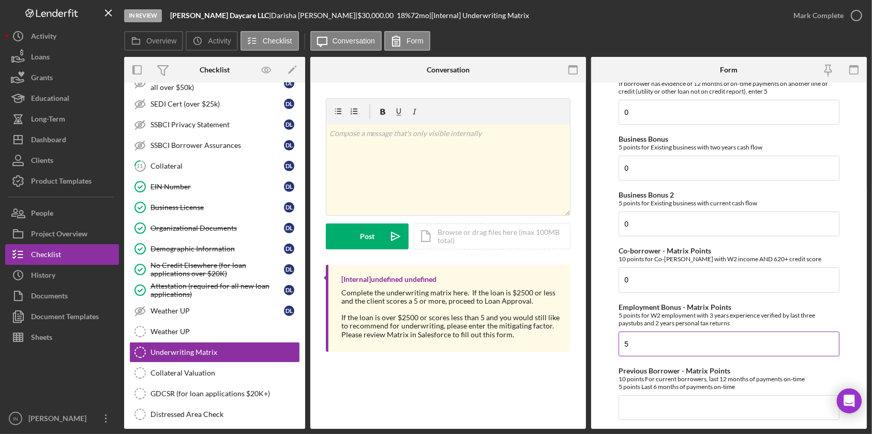
scroll to position [402, 0]
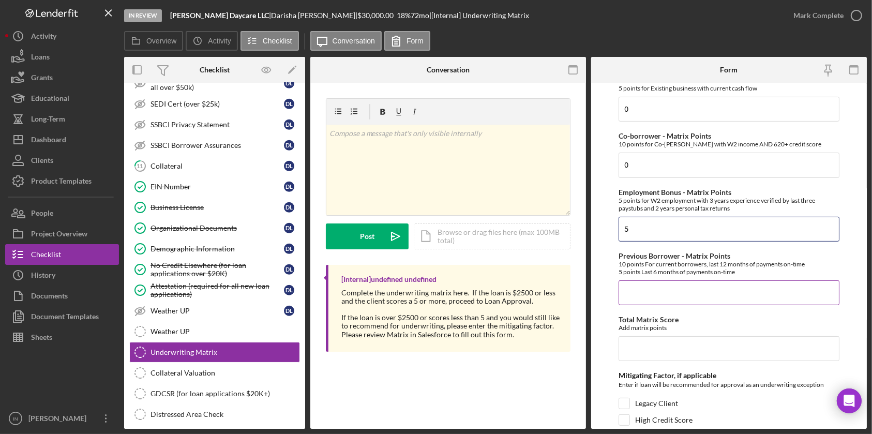
type input "5"
click at [642, 296] on input "Previous Borrower - Matrix Points" at bounding box center [729, 292] width 220 height 25
type input "0"
click at [656, 351] on input "Total Matrix Score" at bounding box center [729, 348] width 220 height 25
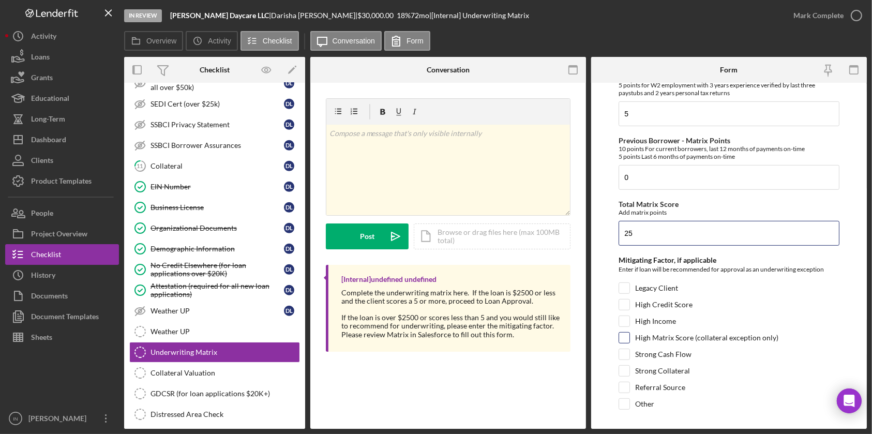
scroll to position [546, 0]
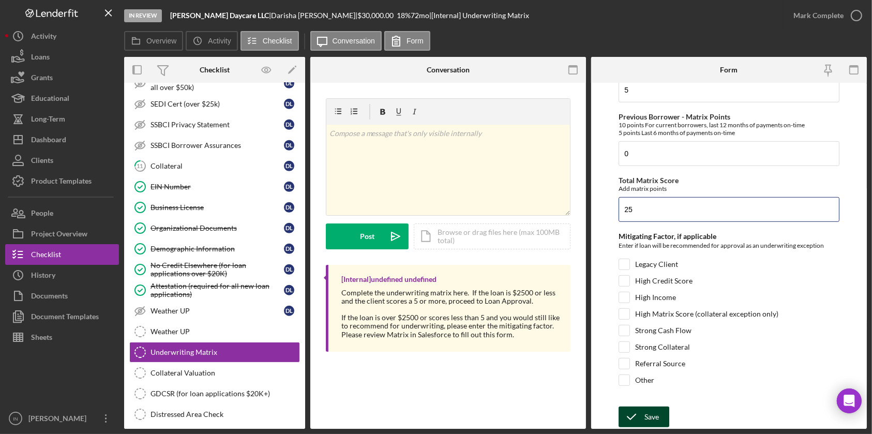
type input "25"
click at [632, 413] on icon "submit" at bounding box center [632, 417] width 26 height 26
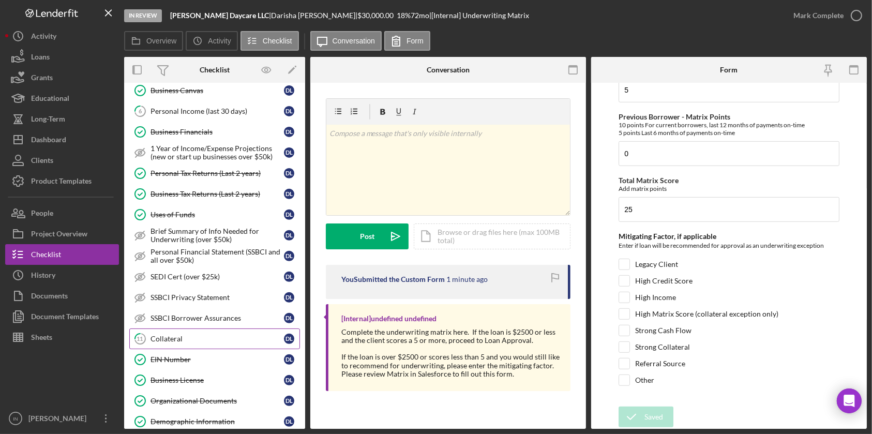
scroll to position [340, 0]
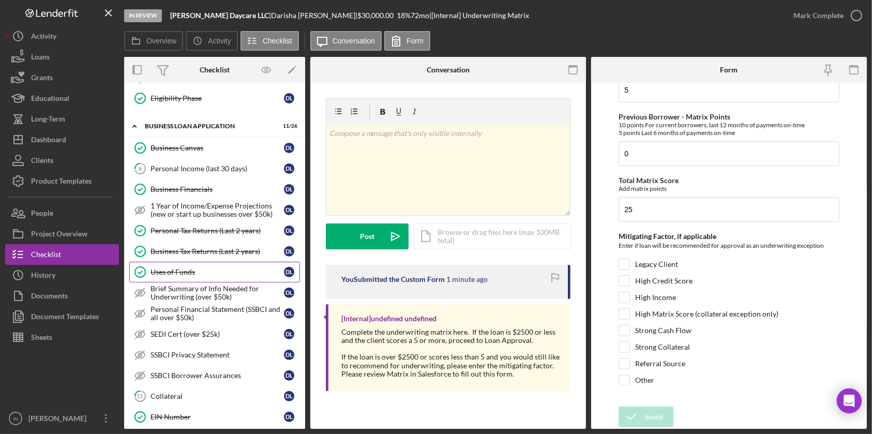
click at [172, 277] on link "Uses of Funds Uses of Funds D L" at bounding box center [214, 272] width 171 height 21
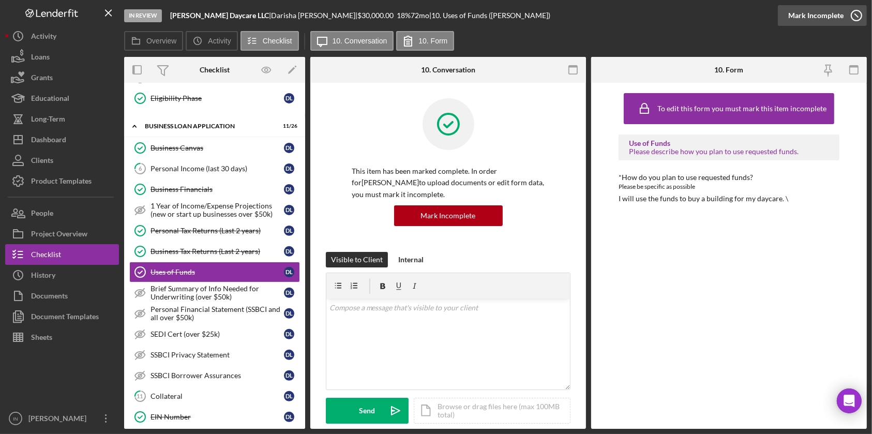
click at [845, 15] on icon "button" at bounding box center [856, 16] width 26 height 26
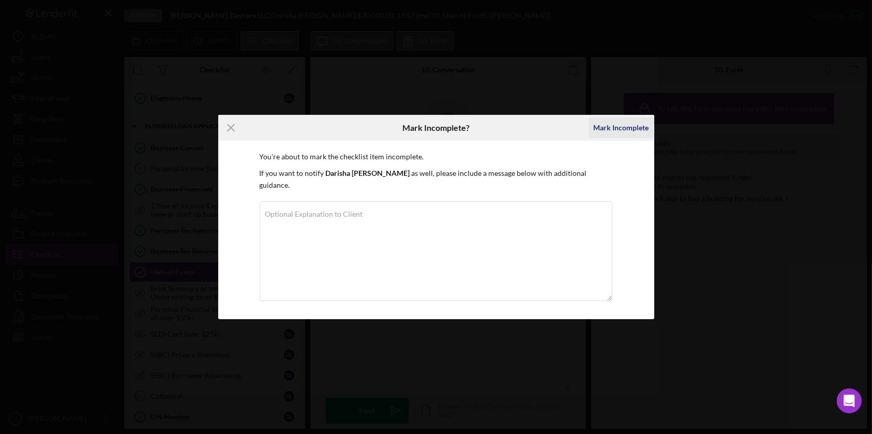
click at [622, 134] on div "Mark Incomplete" at bounding box center [621, 127] width 55 height 21
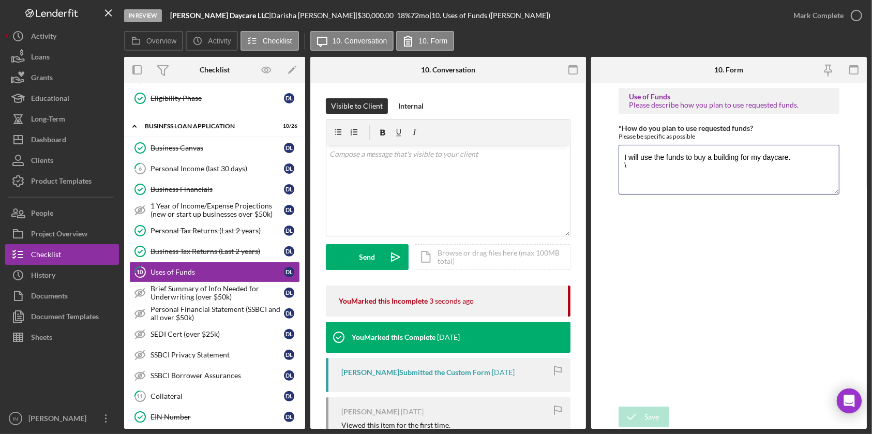
drag, startPoint x: 645, startPoint y: 176, endPoint x: 604, endPoint y: 145, distance: 51.3
click at [604, 145] on form "Use of Funds Please describe how you plan to use requested funds. *How do you p…" at bounding box center [729, 256] width 276 height 346
type textarea "Funds we be allocated toward buying a property to use as business location."
click at [658, 411] on div "Save" at bounding box center [651, 416] width 14 height 21
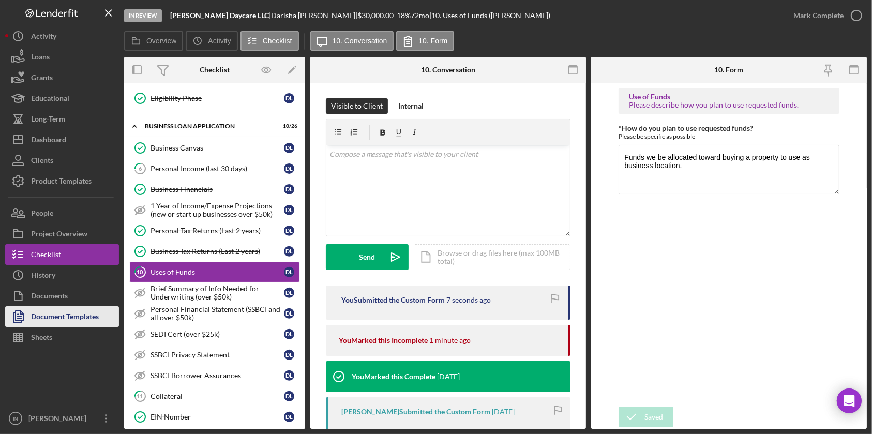
click at [58, 311] on div "Document Templates" at bounding box center [65, 317] width 68 height 23
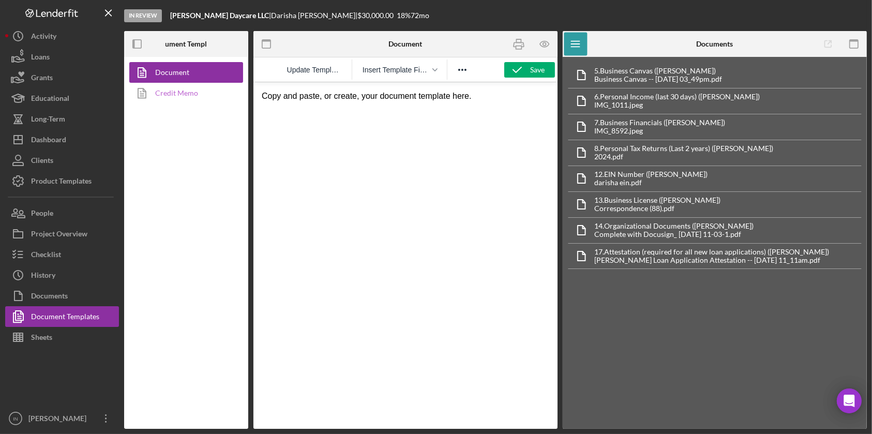
click at [191, 93] on link "Credit Memo" at bounding box center [183, 93] width 109 height 21
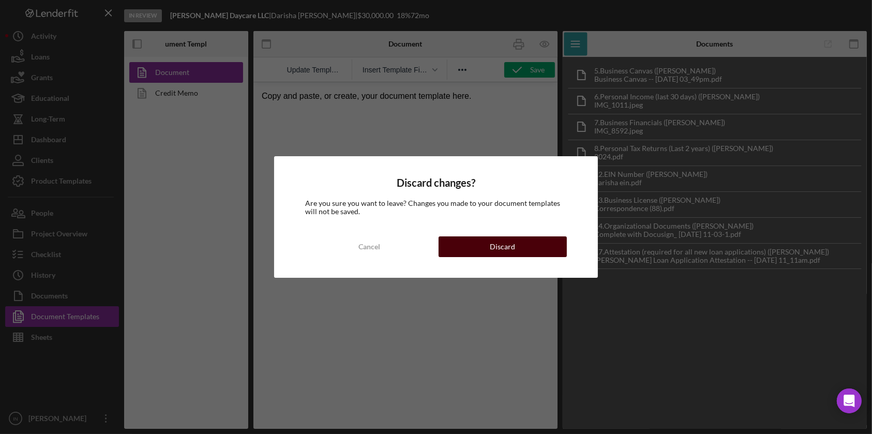
click at [470, 248] on button "Discard" at bounding box center [503, 246] width 128 height 21
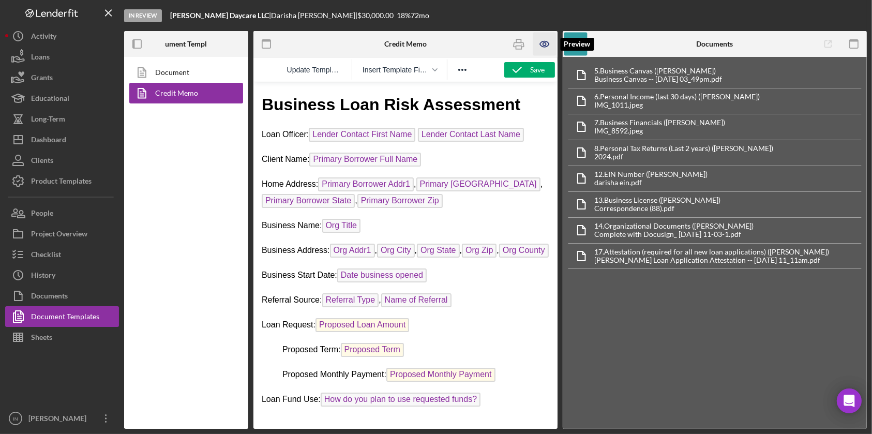
click at [544, 38] on icon "button" at bounding box center [544, 44] width 23 height 23
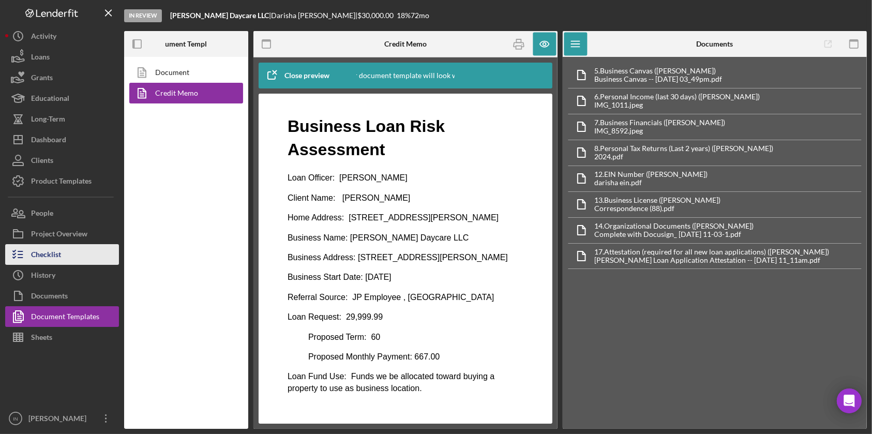
click at [66, 258] on button "Checklist" at bounding box center [62, 254] width 114 height 21
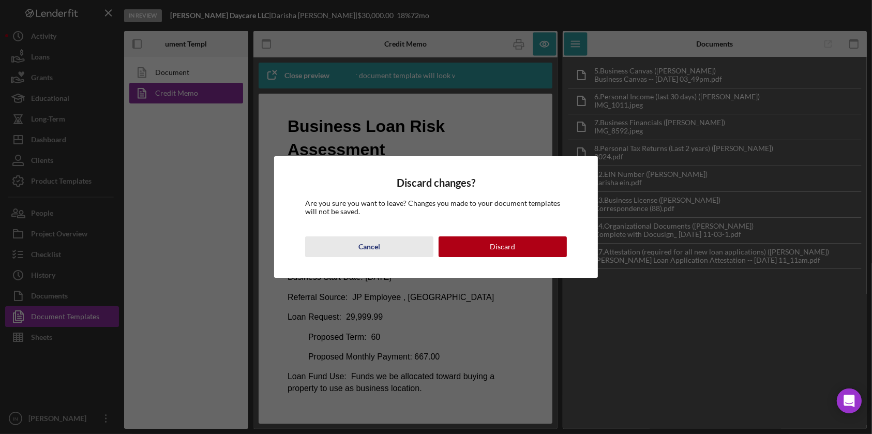
click at [368, 246] on div "Cancel" at bounding box center [369, 246] width 22 height 21
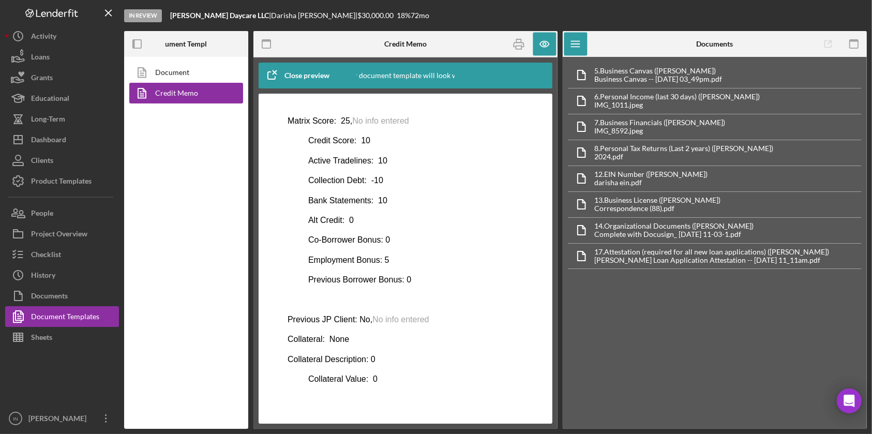
scroll to position [212, 0]
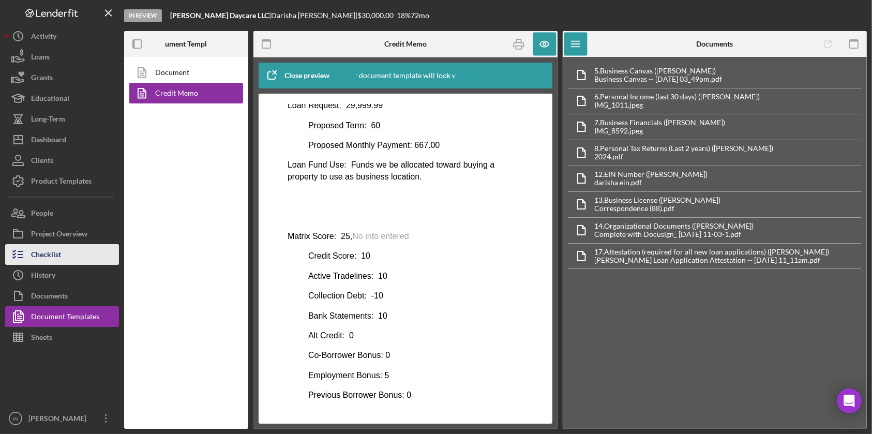
click at [55, 250] on div "Checklist" at bounding box center [46, 255] width 30 height 23
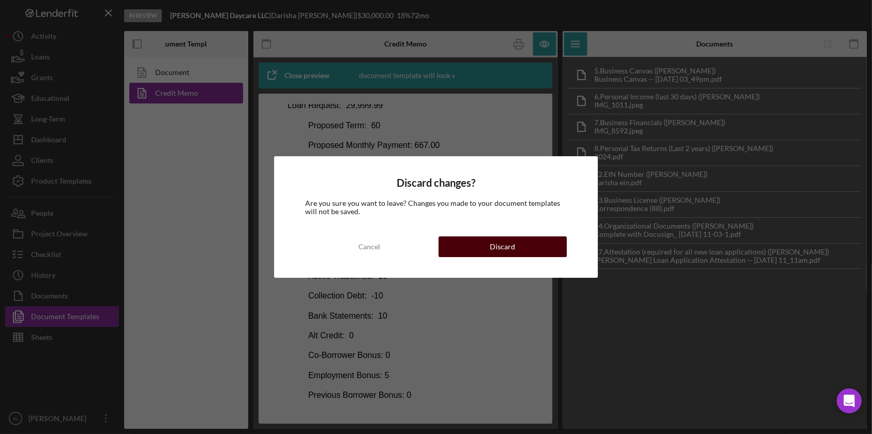
click at [494, 247] on div "Discard" at bounding box center [502, 246] width 25 height 21
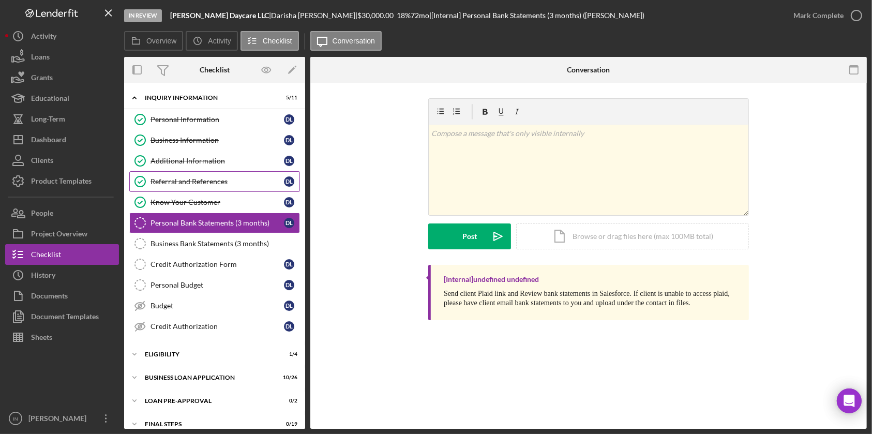
click at [208, 179] on div "Referral and References" at bounding box center [216, 181] width 133 height 8
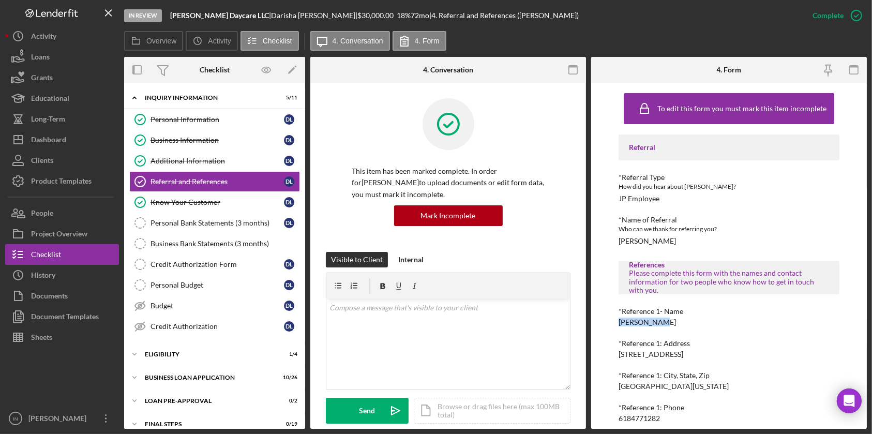
drag, startPoint x: 665, startPoint y: 323, endPoint x: 607, endPoint y: 324, distance: 58.4
click at [606, 324] on div "To edit this form you must mark this item incomplete Referral *Referral Type Ho…" at bounding box center [729, 256] width 276 height 346
copy div "[PERSON_NAME]"
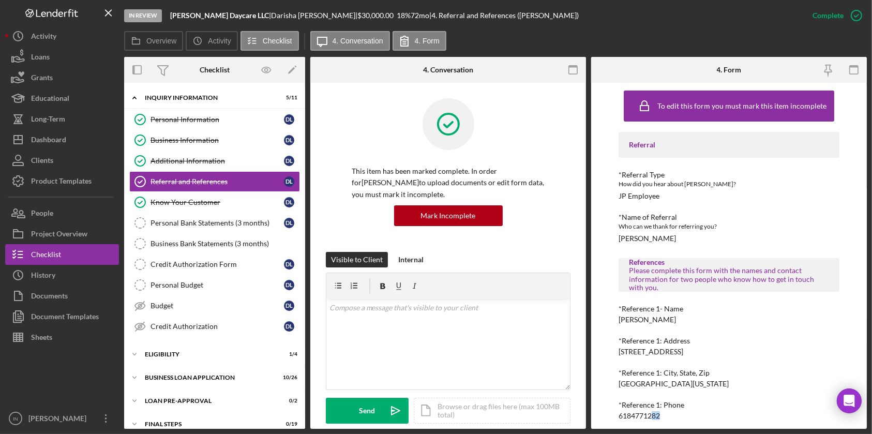
scroll to position [5, 0]
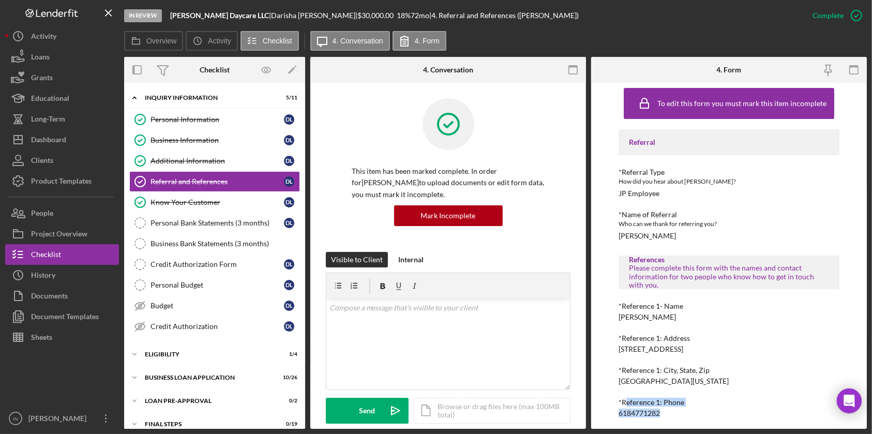
drag, startPoint x: 658, startPoint y: 420, endPoint x: 627, endPoint y: 402, distance: 35.2
click at [627, 402] on div "*Reference 1: Phone [PHONE_NUMBER]" at bounding box center [729, 407] width 220 height 19
click at [677, 411] on div "*Reference 1: Phone [PHONE_NUMBER]" at bounding box center [729, 407] width 220 height 19
drag, startPoint x: 669, startPoint y: 413, endPoint x: 612, endPoint y: 413, distance: 57.4
click at [612, 413] on div "To edit this form you must mark this item incomplete Referral *Referral Type Ho…" at bounding box center [729, 256] width 276 height 346
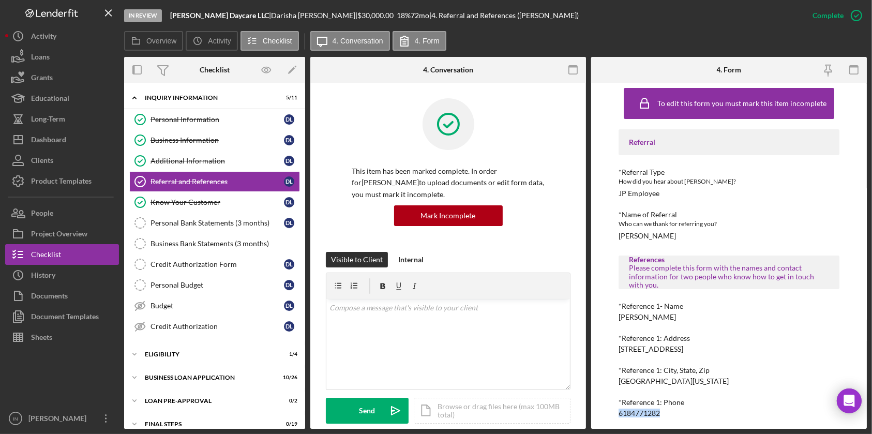
copy div "6184771282"
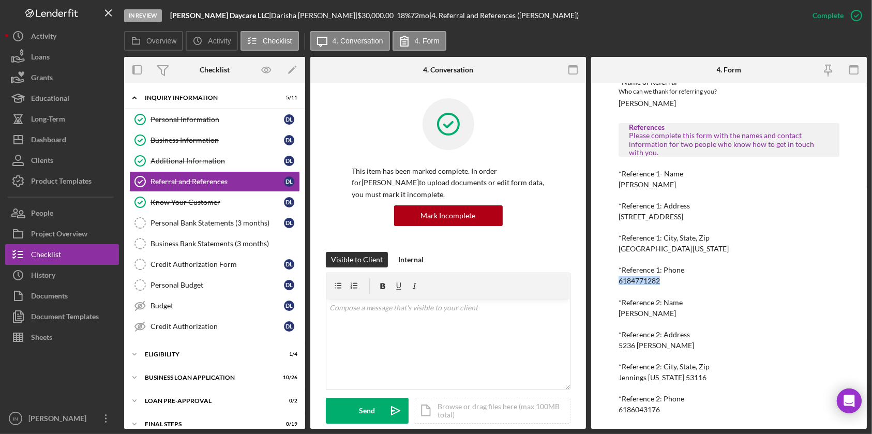
drag, startPoint x: 672, startPoint y: 313, endPoint x: 593, endPoint y: 311, distance: 79.2
click at [593, 311] on div "To edit this form you must mark this item incomplete Referral *Referral Type Ho…" at bounding box center [729, 256] width 276 height 346
click at [677, 318] on div "Referral *Referral Type How did you hear about [PERSON_NAME]? JP Employee *Name…" at bounding box center [729, 205] width 220 height 417
drag, startPoint x: 671, startPoint y: 313, endPoint x: 607, endPoint y: 314, distance: 64.7
click at [607, 314] on div "To edit this form you must mark this item incomplete Referral *Referral Type Ho…" at bounding box center [729, 256] width 276 height 346
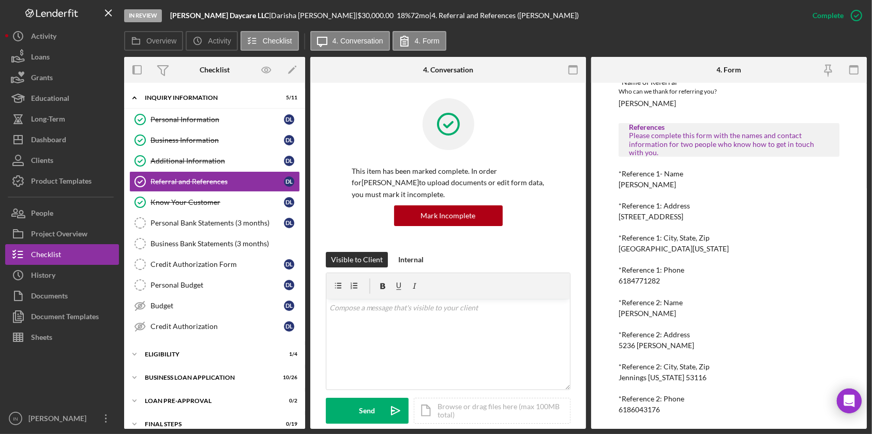
copy div "[PERSON_NAME]"
drag, startPoint x: 666, startPoint y: 412, endPoint x: 604, endPoint y: 409, distance: 62.7
click at [604, 409] on div "To edit this form you must mark this item incomplete Referral *Referral Type Ho…" at bounding box center [729, 256] width 276 height 346
copy div "6186043176"
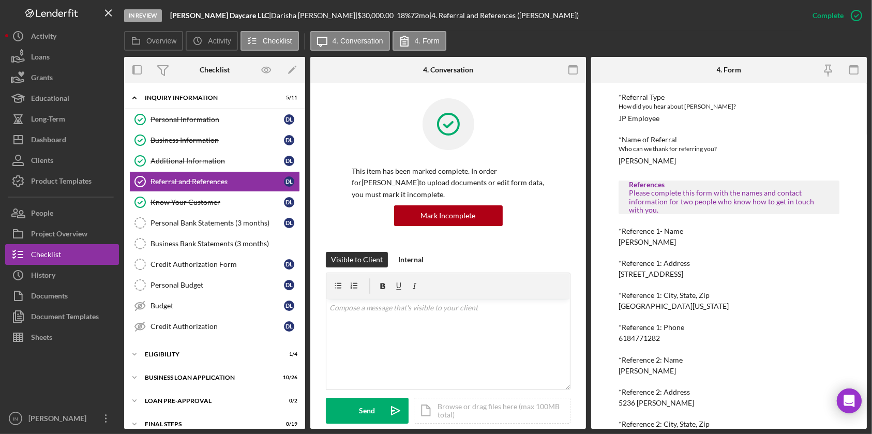
scroll to position [0, 0]
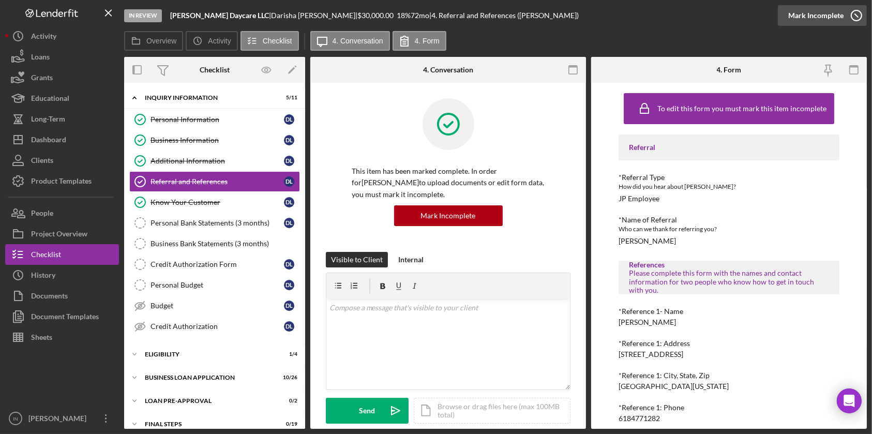
click at [820, 9] on div "Mark Incomplete" at bounding box center [815, 15] width 55 height 21
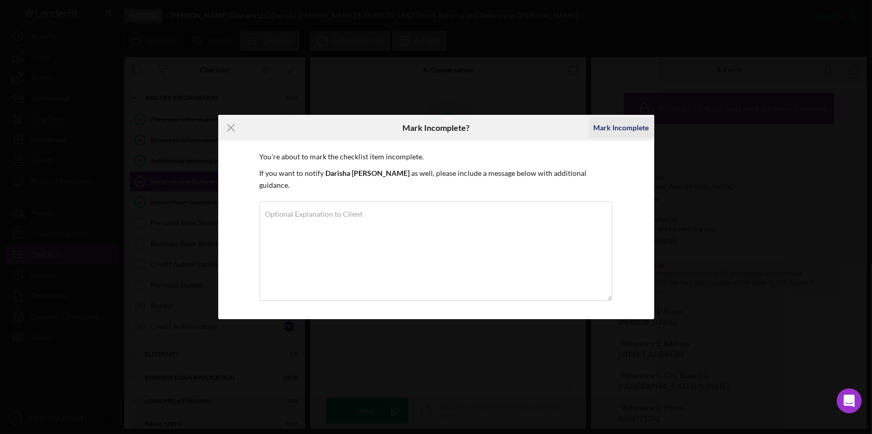
click at [629, 131] on div "Mark Incomplete" at bounding box center [621, 127] width 55 height 21
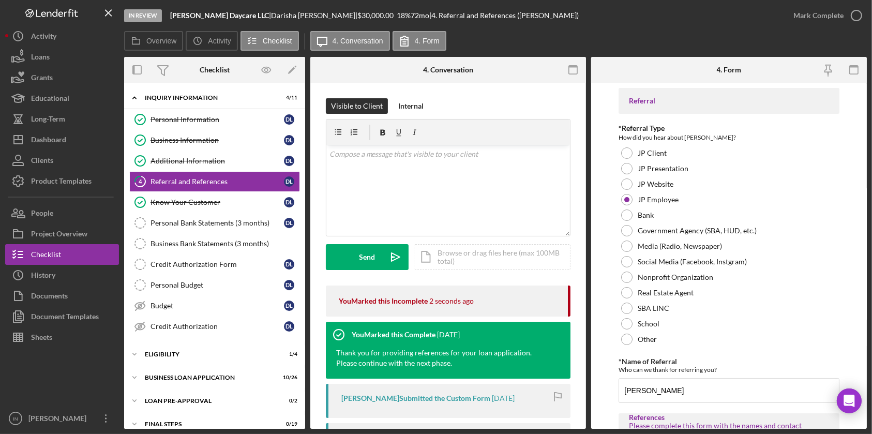
scroll to position [115, 0]
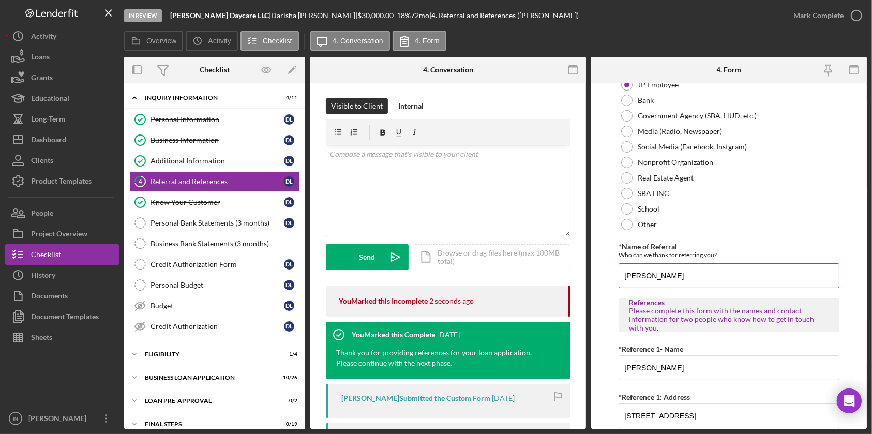
click at [672, 272] on input "[PERSON_NAME]" at bounding box center [729, 275] width 220 height 25
click at [682, 278] on input "[PERSON_NAME]" at bounding box center [729, 275] width 220 height 25
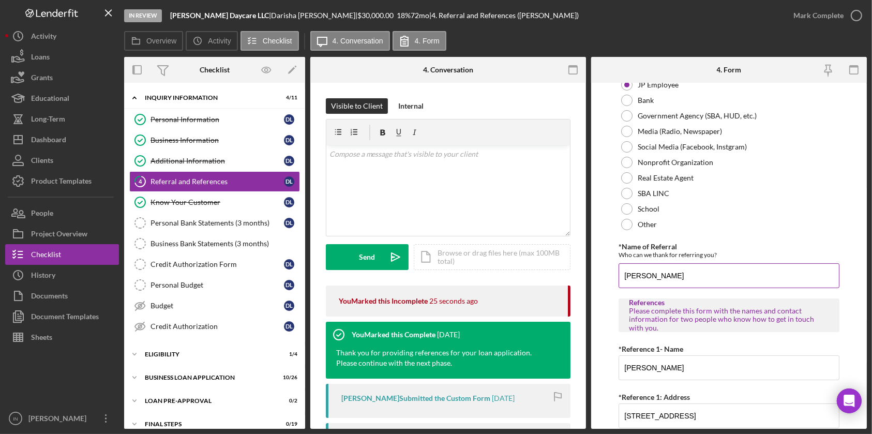
click at [682, 278] on input "[PERSON_NAME]" at bounding box center [729, 275] width 220 height 25
click at [697, 257] on div "Who can we thank for referring you?" at bounding box center [729, 255] width 220 height 8
click at [687, 266] on input "[PERSON_NAME]" at bounding box center [729, 275] width 220 height 25
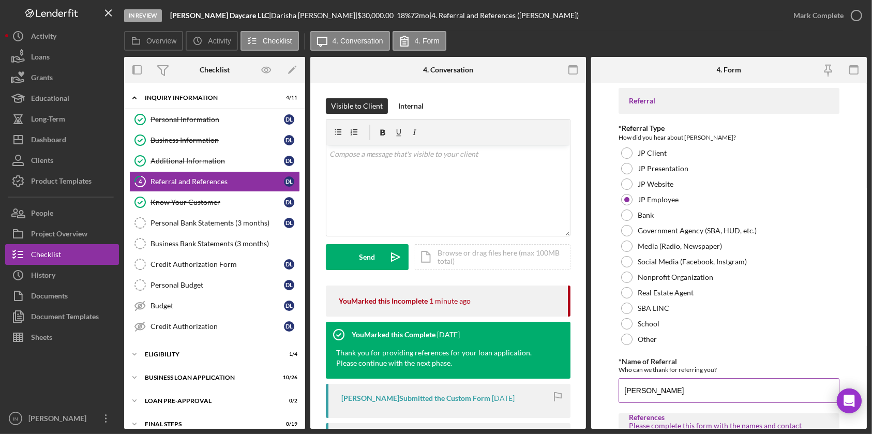
click at [676, 381] on input "[PERSON_NAME]" at bounding box center [729, 390] width 220 height 25
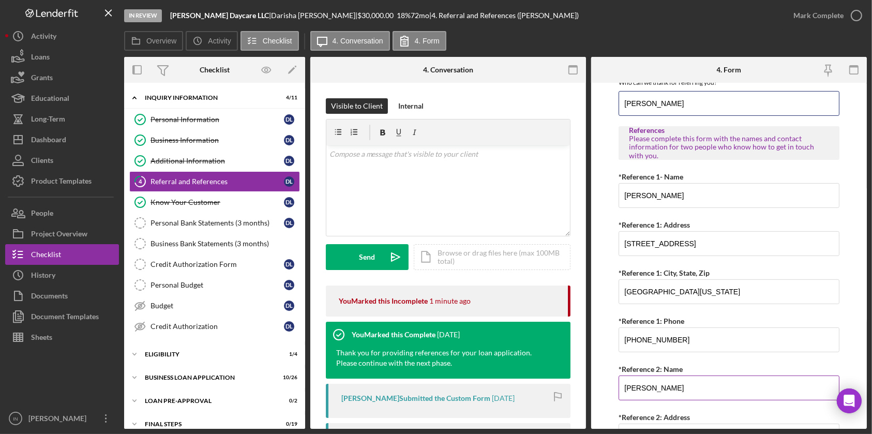
scroll to position [439, 0]
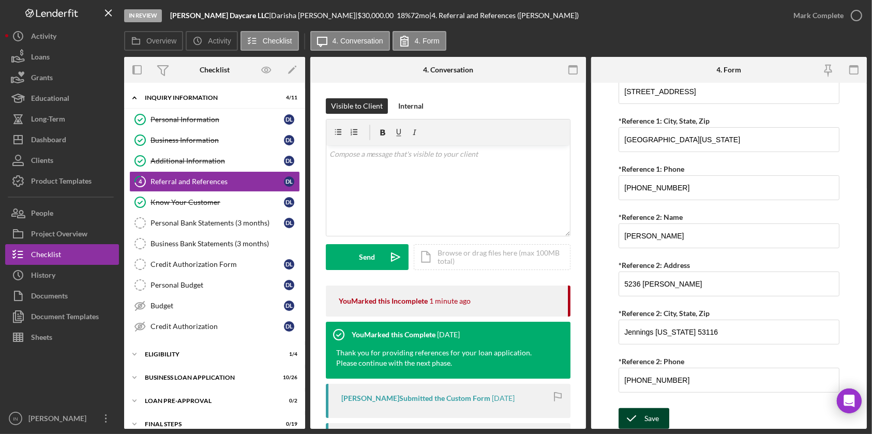
type input "[PERSON_NAME]"
click at [650, 423] on div "Save" at bounding box center [651, 418] width 14 height 21
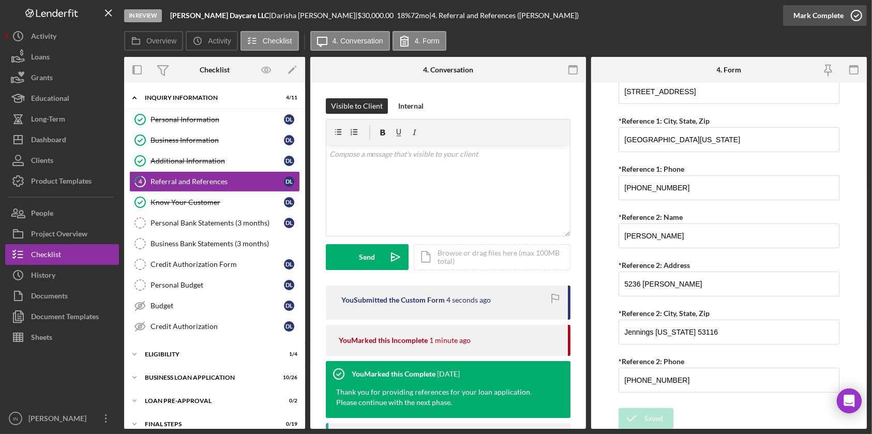
click at [815, 14] on div "Mark Complete" at bounding box center [818, 15] width 50 height 21
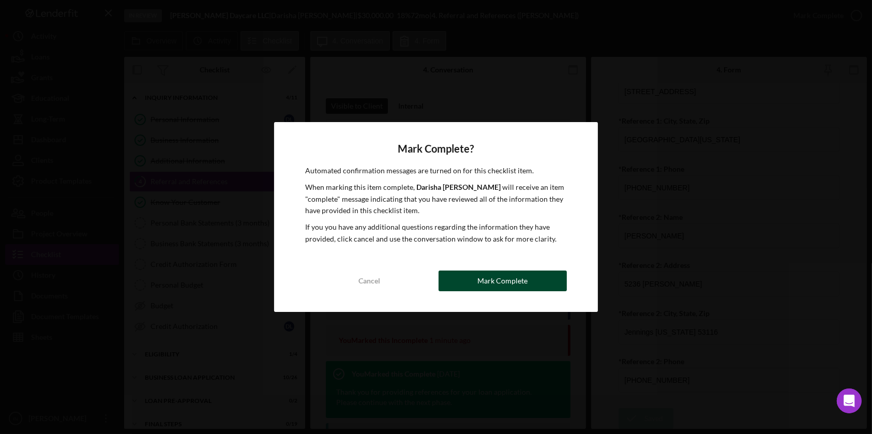
click at [487, 290] on div "Mark Complete" at bounding box center [502, 280] width 50 height 21
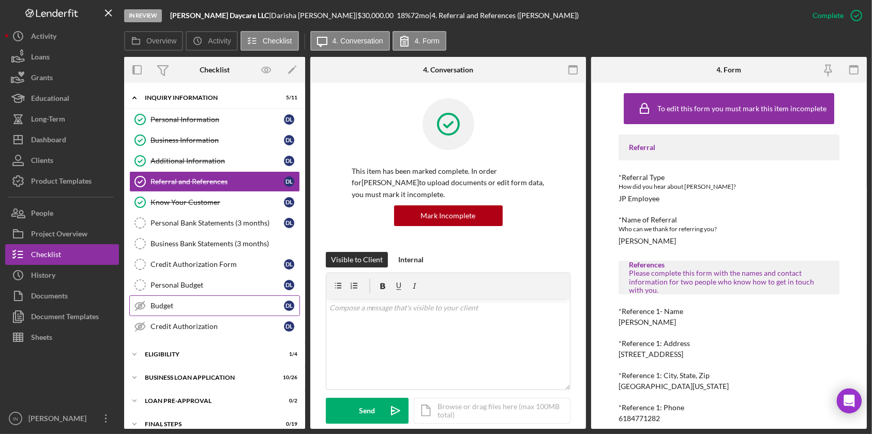
scroll to position [33, 0]
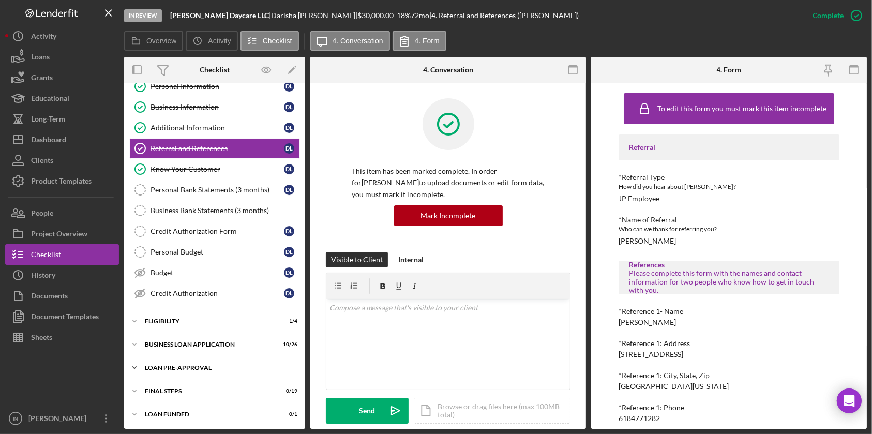
click at [183, 365] on div "LOAN PRE-APPROVAL" at bounding box center [218, 368] width 147 height 6
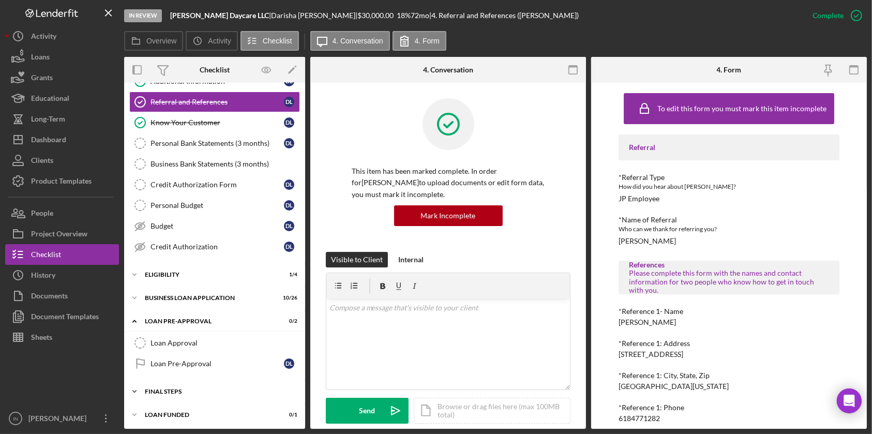
click at [192, 381] on div "Icon/Expander FINAL STEPS 0 / 19" at bounding box center [214, 391] width 181 height 21
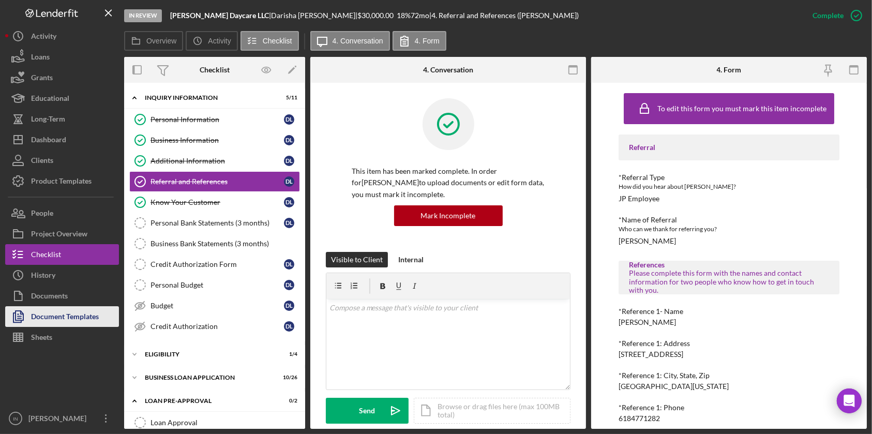
click at [66, 312] on div "Document Templates" at bounding box center [65, 317] width 68 height 23
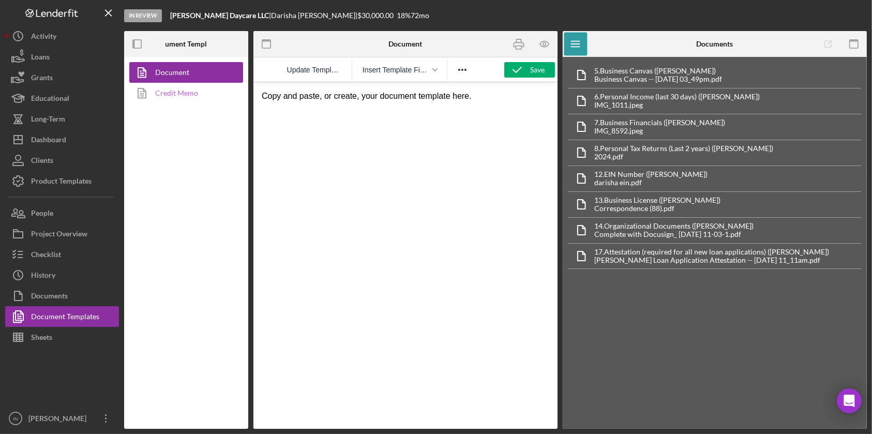
click at [195, 96] on link "Credit Memo" at bounding box center [183, 93] width 109 height 21
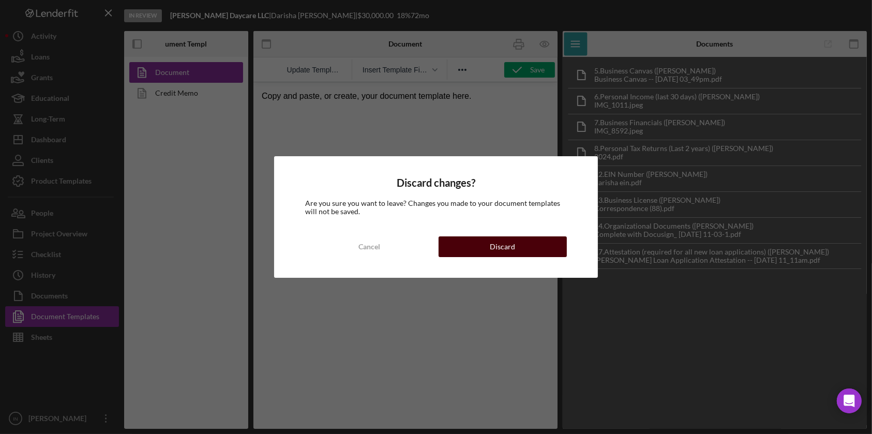
click at [501, 243] on div "Discard" at bounding box center [502, 246] width 25 height 21
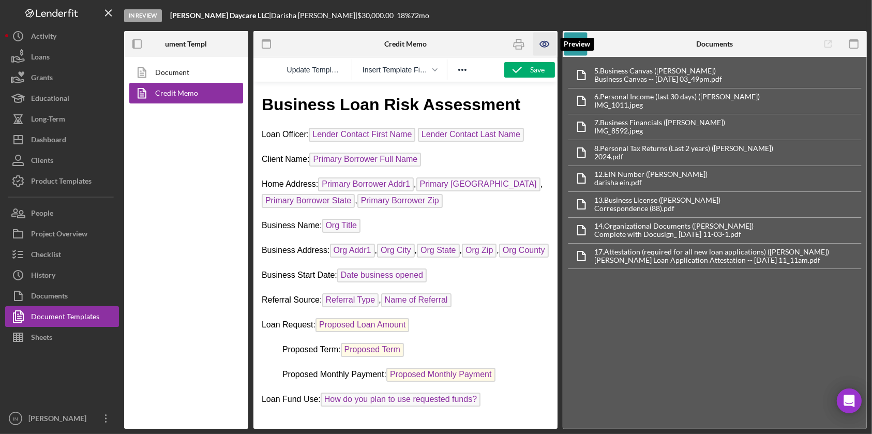
click at [548, 37] on icon "button" at bounding box center [544, 44] width 23 height 23
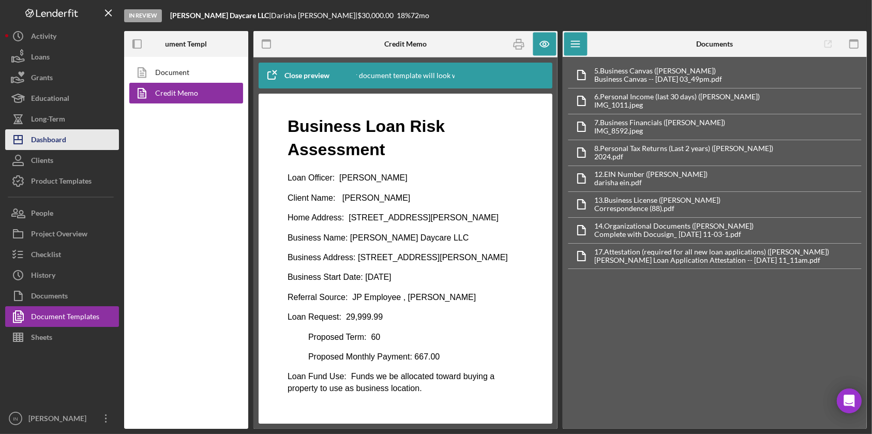
click at [71, 135] on button "Icon/Dashboard Dashboard" at bounding box center [62, 139] width 114 height 21
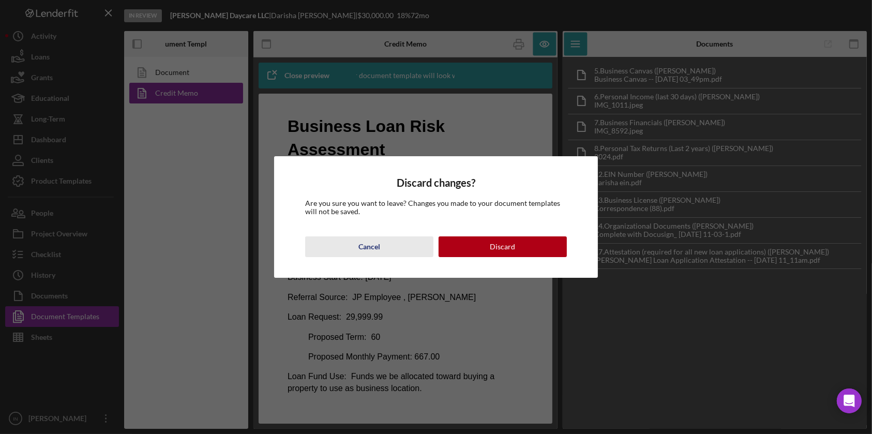
click at [366, 243] on div "Cancel" at bounding box center [369, 246] width 22 height 21
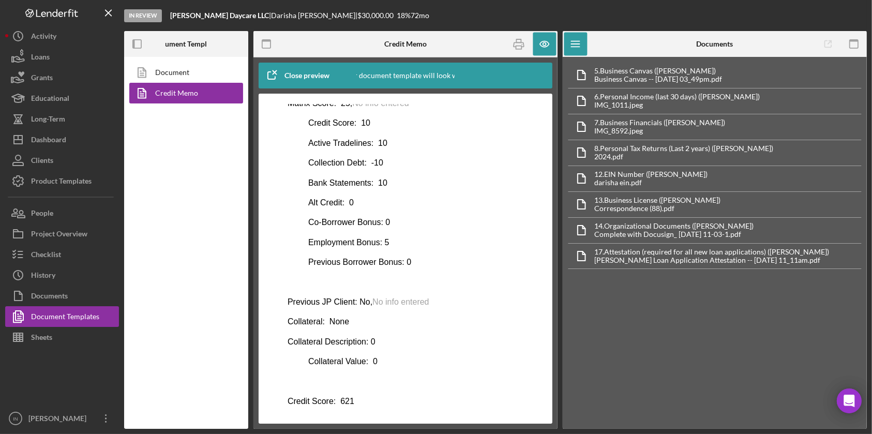
scroll to position [556, 0]
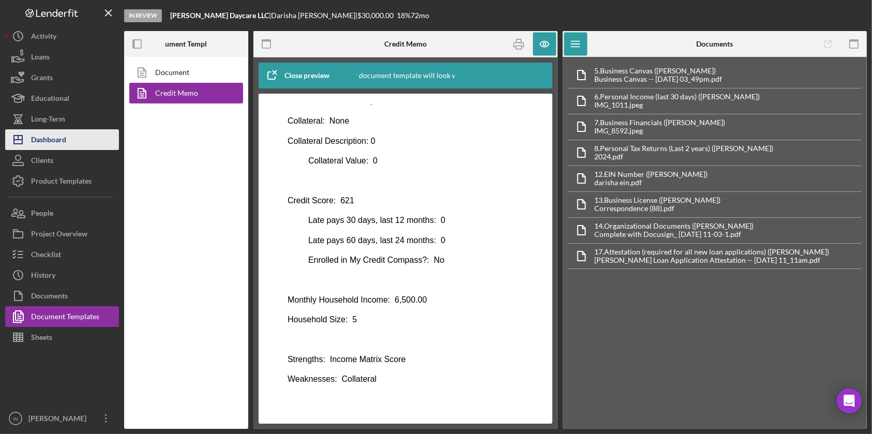
click at [66, 136] on div "Dashboard" at bounding box center [48, 140] width 35 height 23
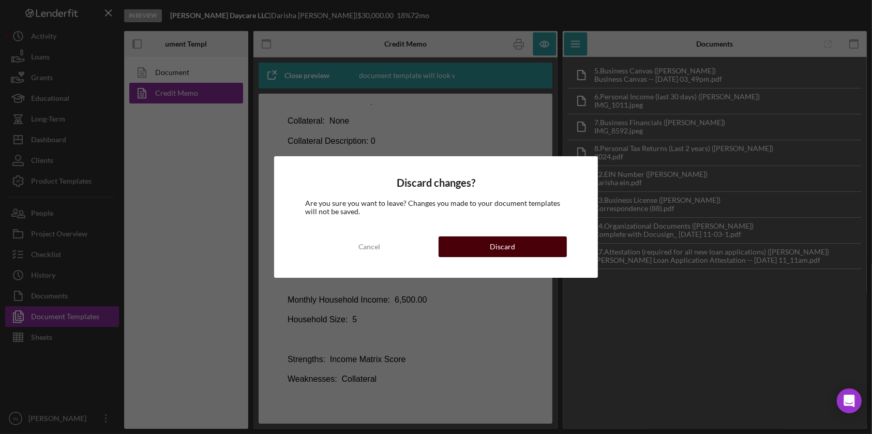
click at [506, 243] on div "Discard" at bounding box center [502, 246] width 25 height 21
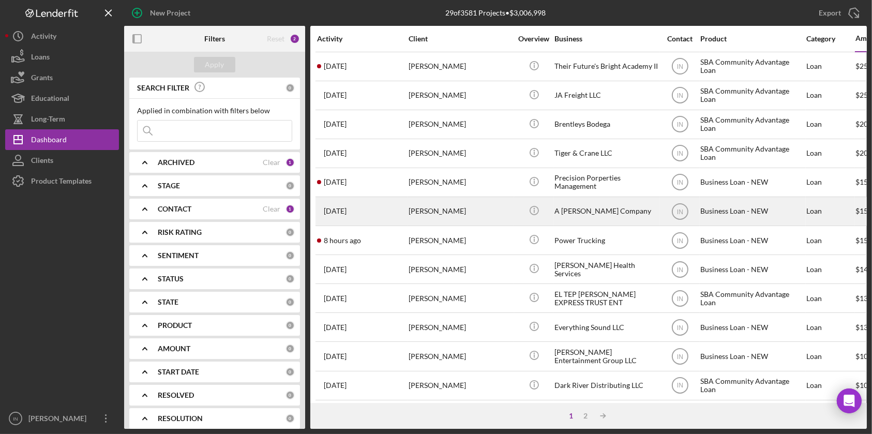
click at [463, 207] on div "[PERSON_NAME]" at bounding box center [460, 211] width 103 height 27
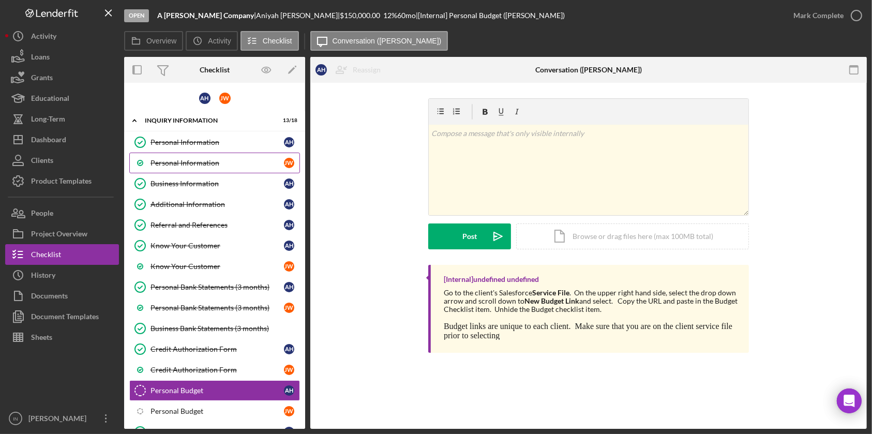
click at [201, 159] on div "Personal Information" at bounding box center [216, 163] width 133 height 8
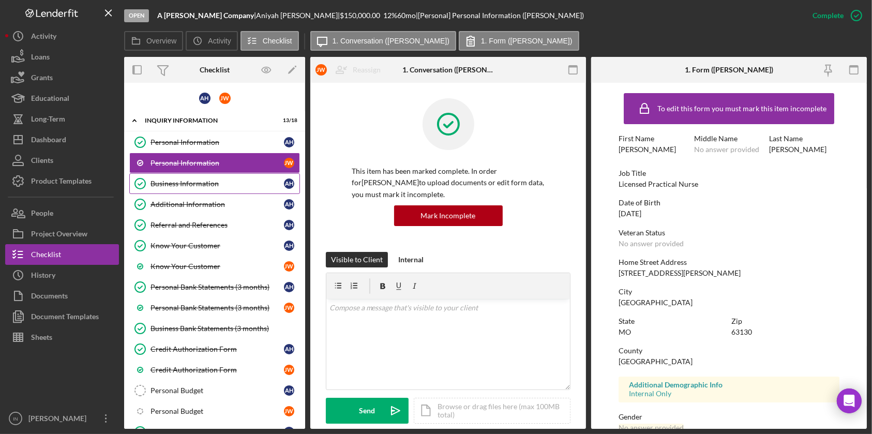
click at [162, 183] on div "Business Information" at bounding box center [216, 183] width 133 height 8
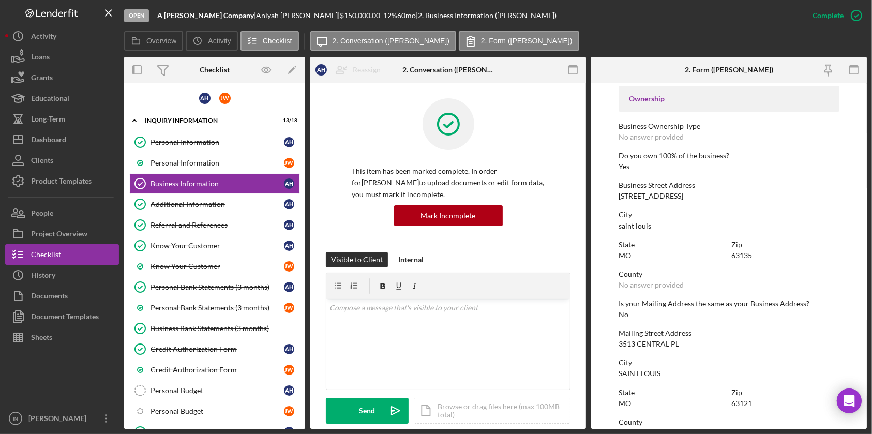
scroll to position [199, 0]
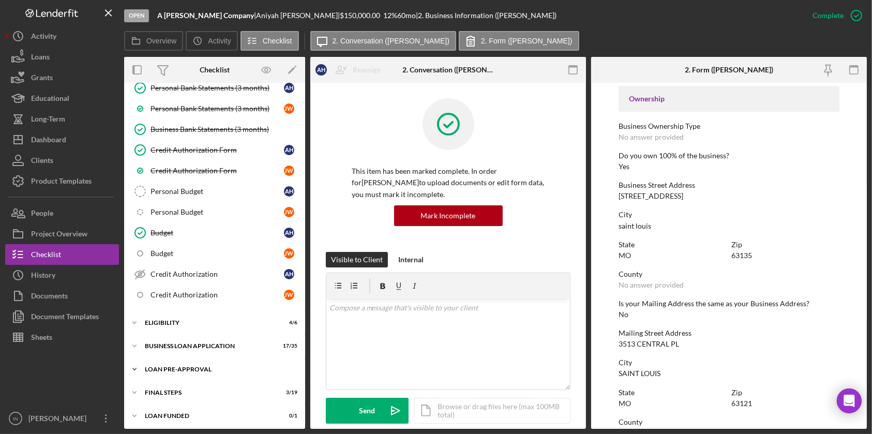
click at [193, 366] on div "LOAN PRE-APPROVAL" at bounding box center [218, 369] width 147 height 6
click at [199, 344] on div "BUSINESS LOAN APPLICATION" at bounding box center [218, 346] width 147 height 6
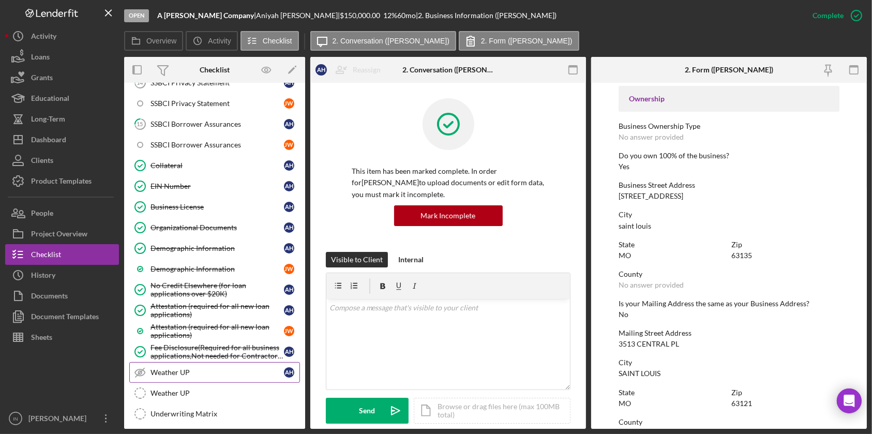
scroll to position [946, 0]
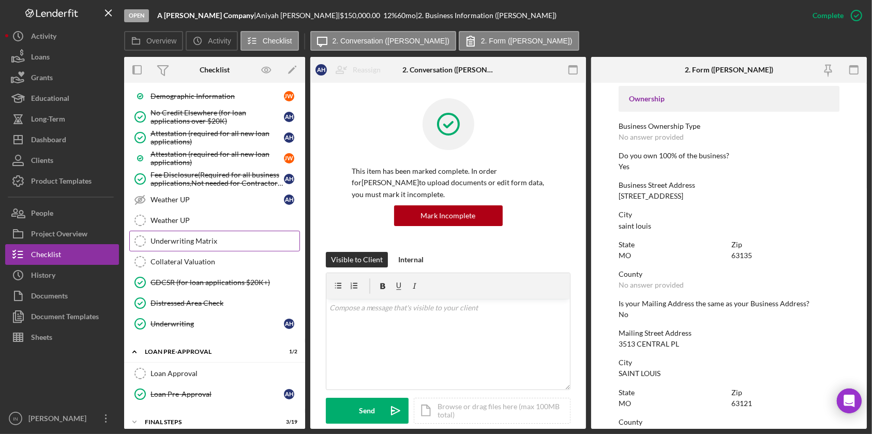
click at [189, 237] on div "Underwriting Matrix" at bounding box center [224, 241] width 149 height 8
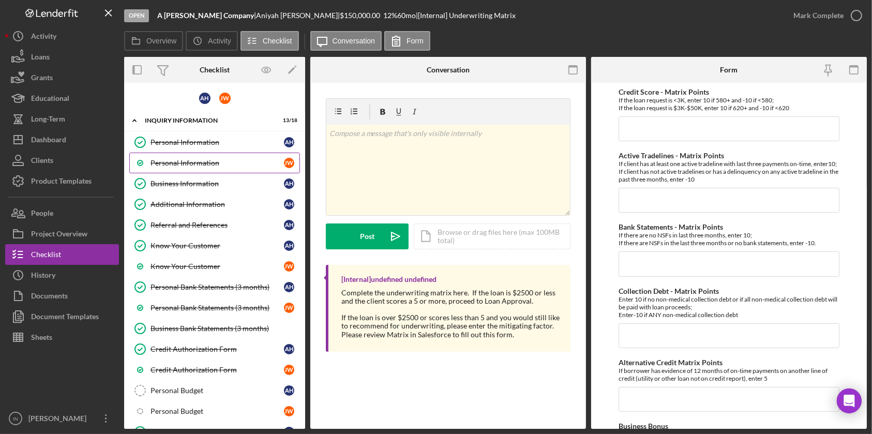
click at [196, 159] on div "Personal Information" at bounding box center [216, 163] width 133 height 8
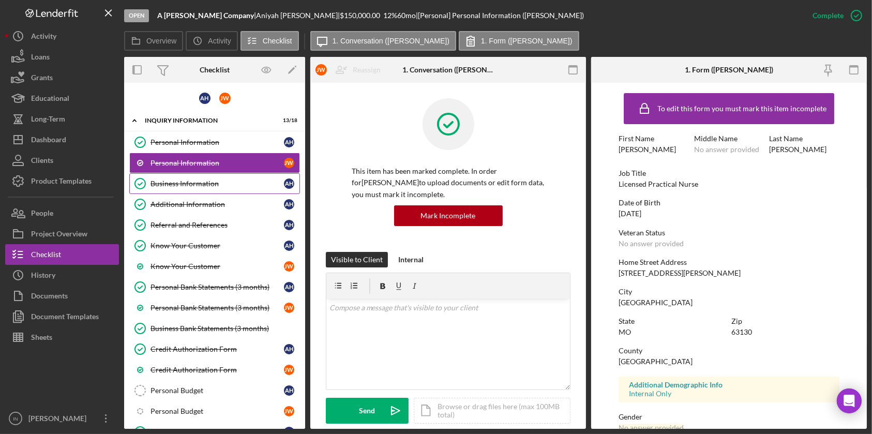
click at [197, 177] on link "Business Information Business Information A H" at bounding box center [214, 183] width 171 height 21
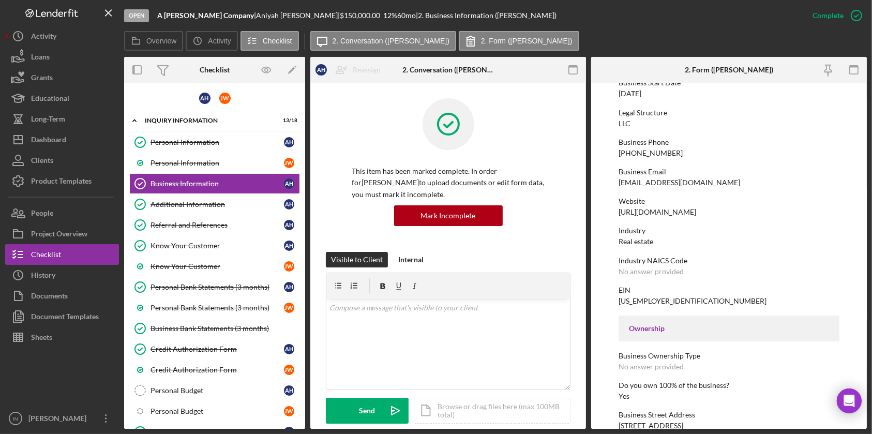
scroll to position [517, 0]
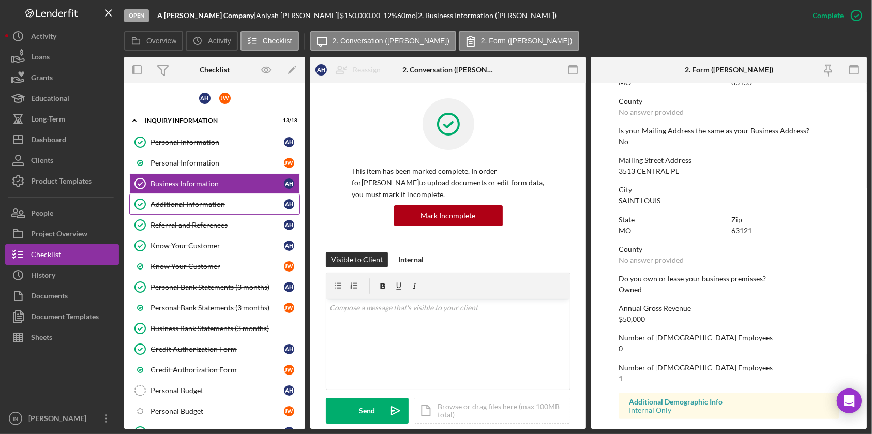
click at [208, 198] on link "Additional Information Additional Information A H" at bounding box center [214, 204] width 171 height 21
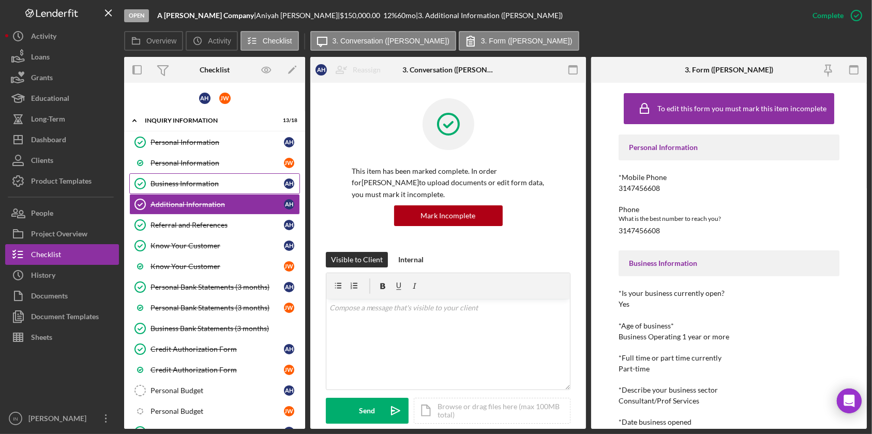
click at [199, 176] on link "Business Information Business Information A H" at bounding box center [214, 183] width 171 height 21
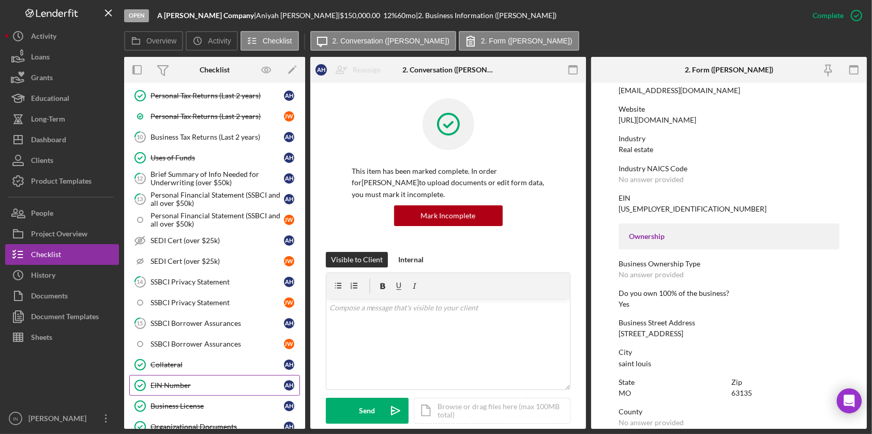
scroll to position [632, 0]
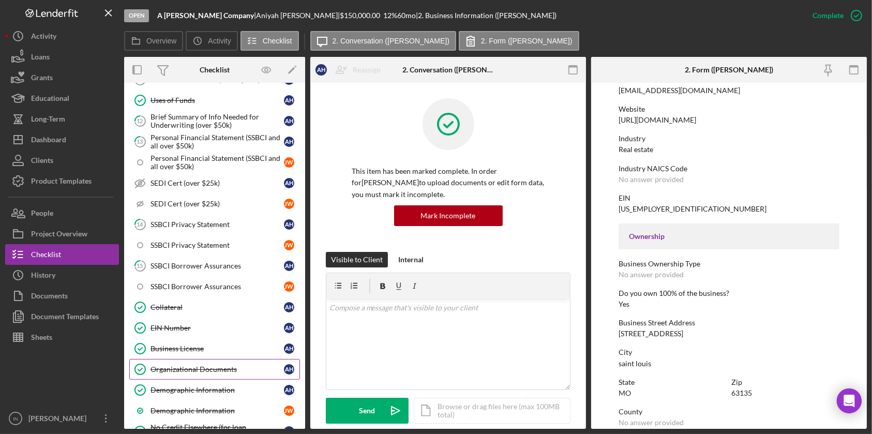
click at [213, 365] on div "Organizational Documents" at bounding box center [216, 369] width 133 height 8
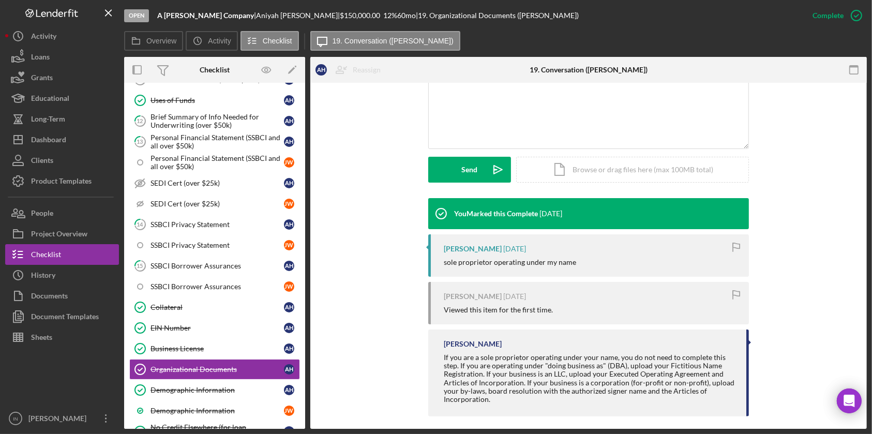
scroll to position [246, 0]
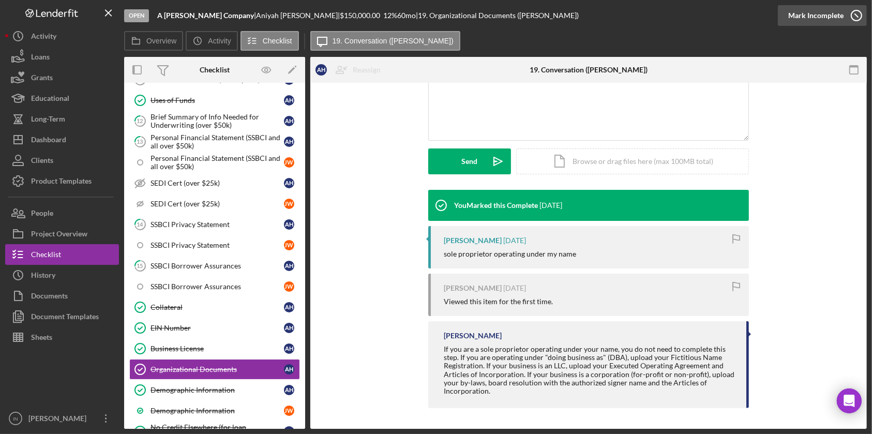
click at [837, 16] on div "Mark Incomplete" at bounding box center [815, 15] width 55 height 21
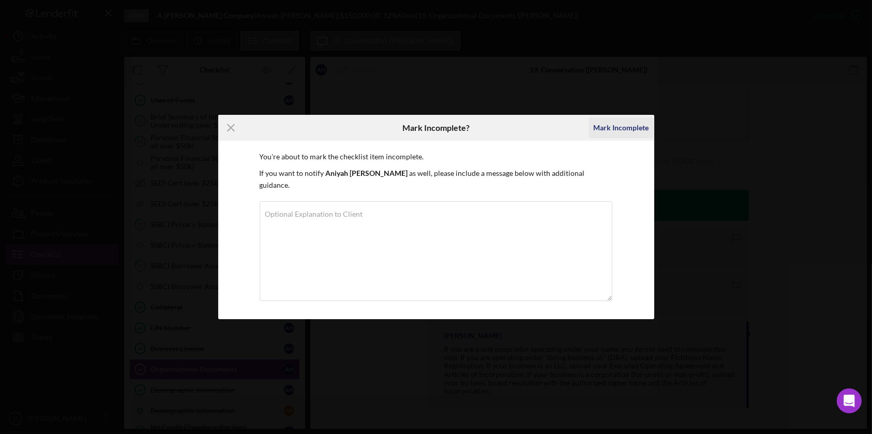
click at [620, 138] on div "Mark Incomplete" at bounding box center [621, 127] width 55 height 21
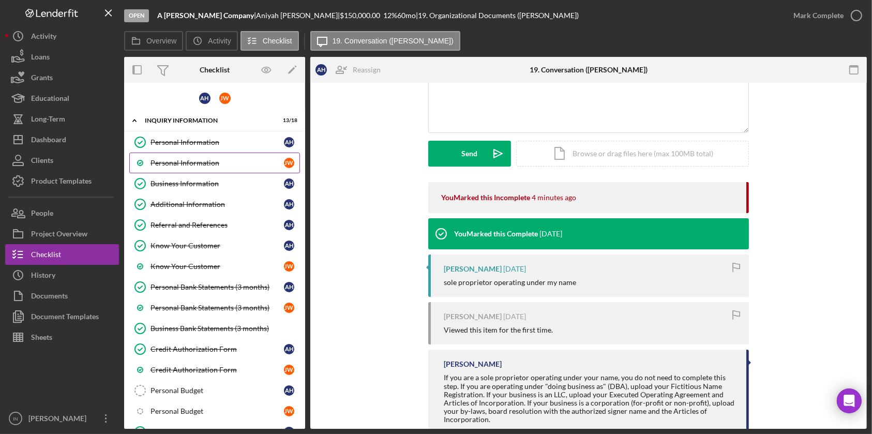
click at [199, 160] on div "Personal Information" at bounding box center [216, 163] width 133 height 8
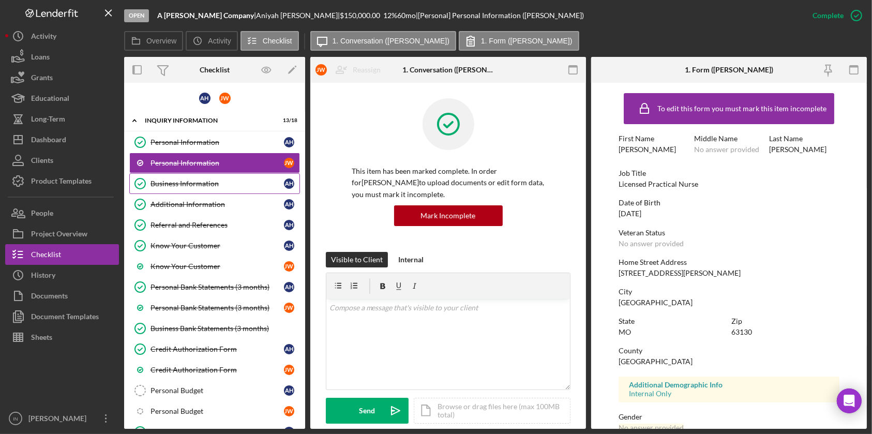
click at [201, 186] on div "Business Information" at bounding box center [216, 183] width 133 height 8
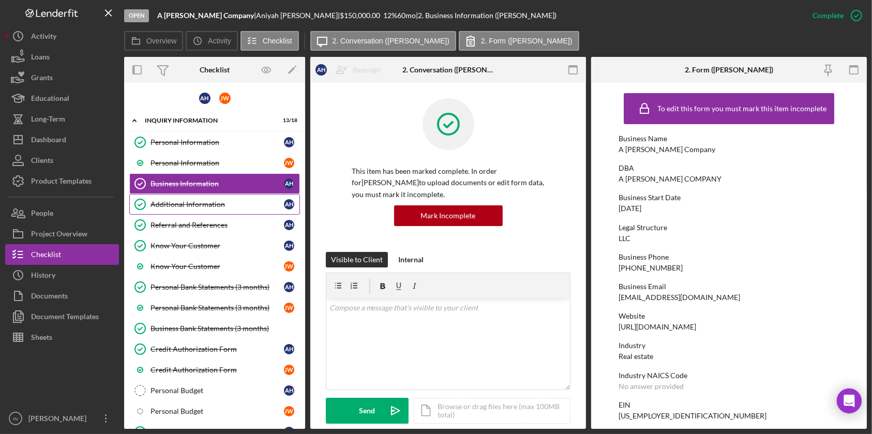
click at [223, 202] on div "Additional Information" at bounding box center [216, 204] width 133 height 8
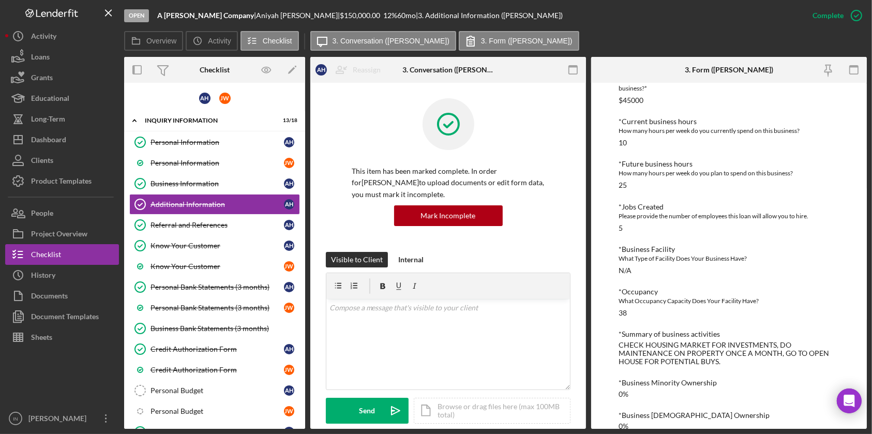
scroll to position [287, 0]
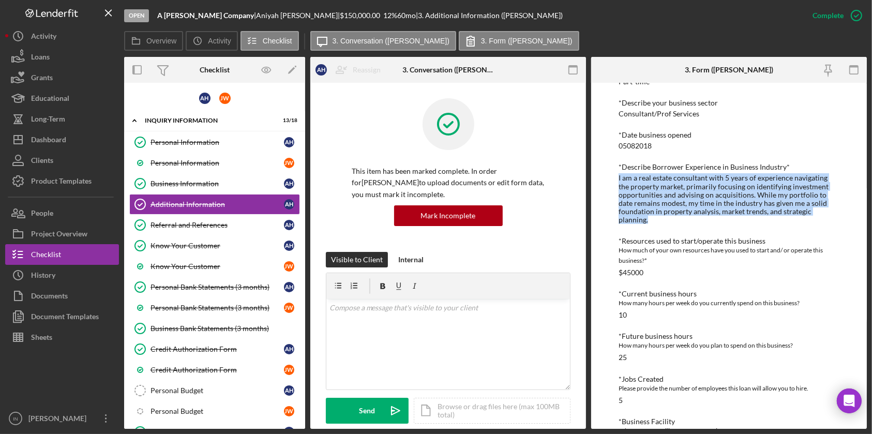
drag, startPoint x: 666, startPoint y: 221, endPoint x: 616, endPoint y: 177, distance: 66.0
click at [616, 177] on div "To edit this form you must mark this item incomplete Personal Information *Mobi…" at bounding box center [729, 256] width 276 height 346
copy div "I am a real estate consultant with 5 years of experience navigating the propert…"
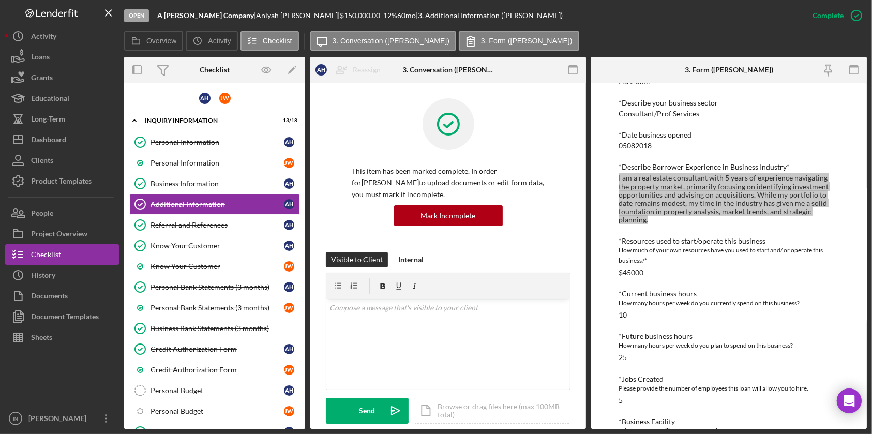
scroll to position [476, 0]
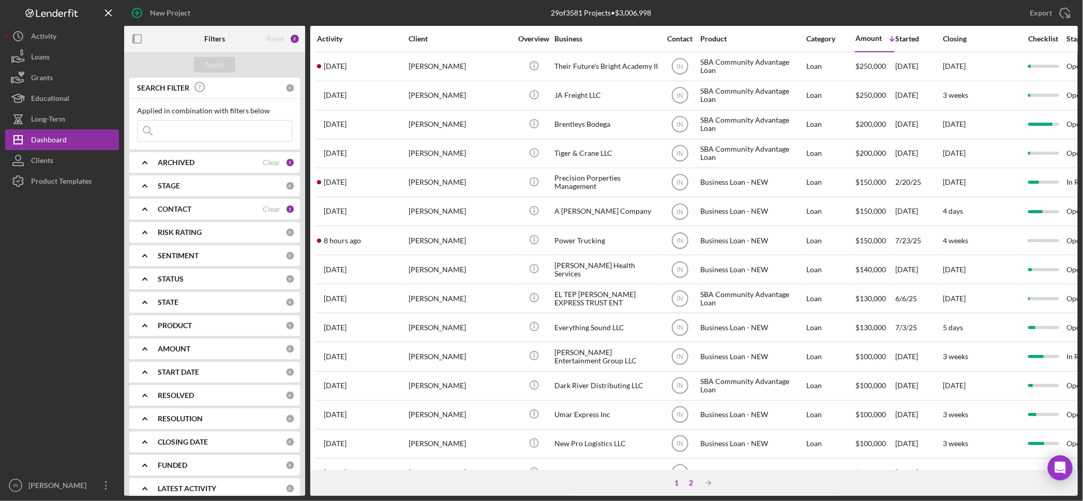
click at [686, 479] on div "2" at bounding box center [691, 482] width 14 height 8
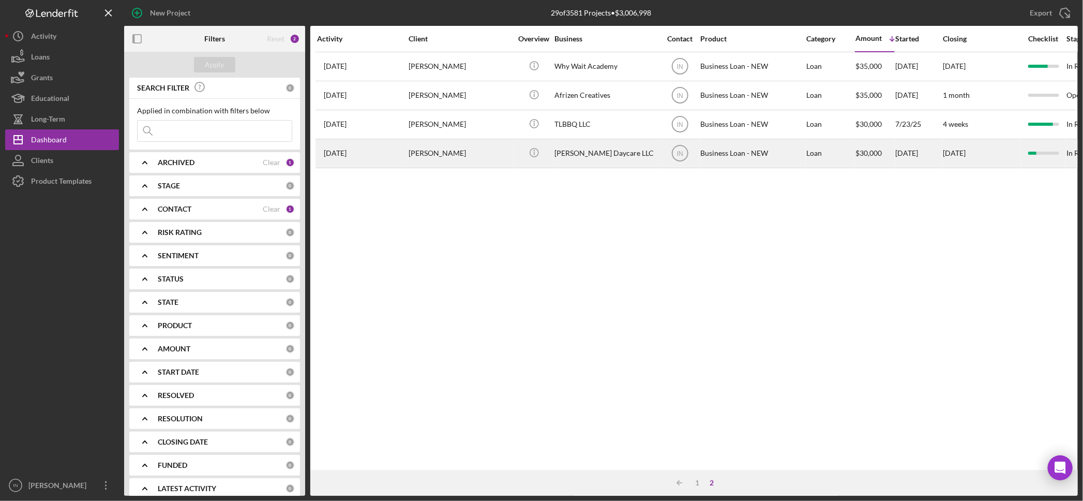
click at [473, 154] on div "[PERSON_NAME]" at bounding box center [460, 153] width 103 height 27
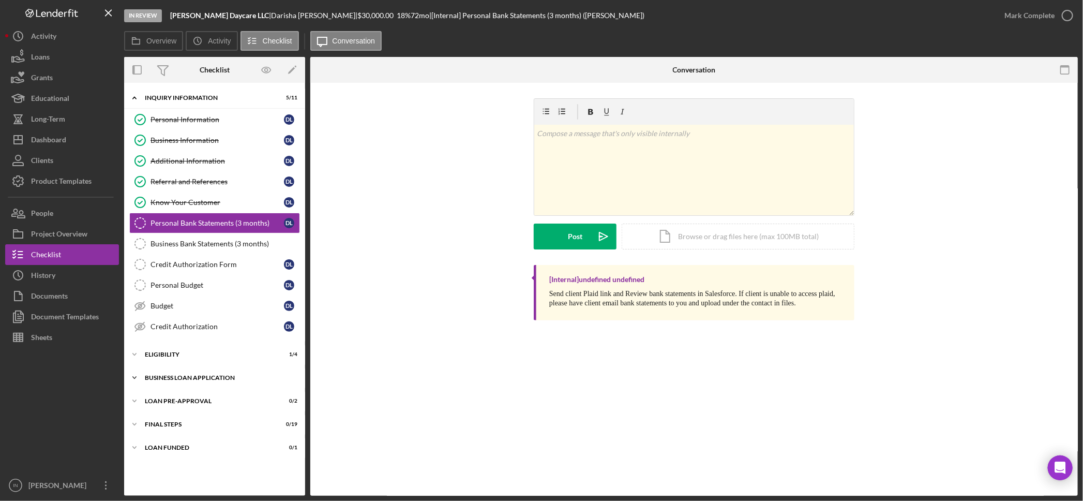
click at [181, 380] on div "BUSINESS LOAN APPLICATION" at bounding box center [218, 377] width 147 height 6
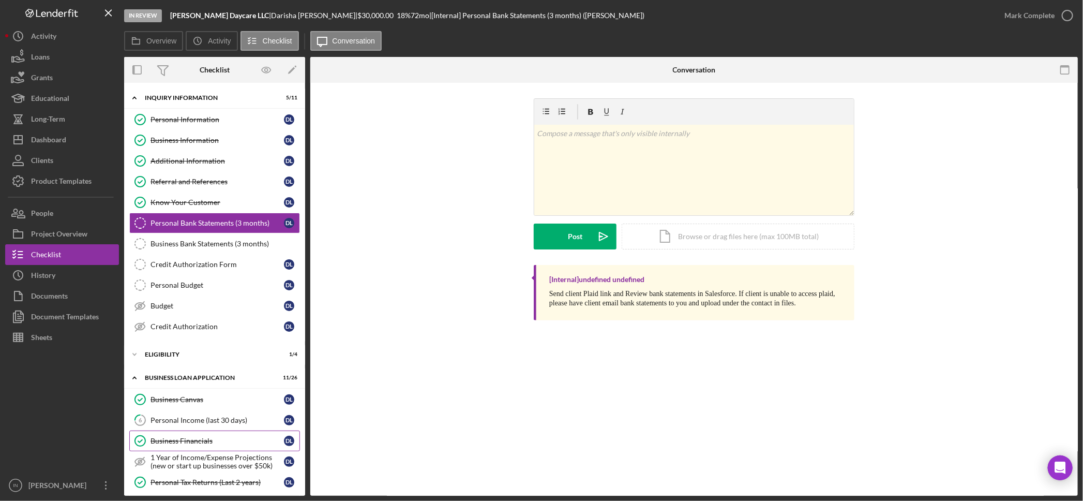
scroll to position [57, 0]
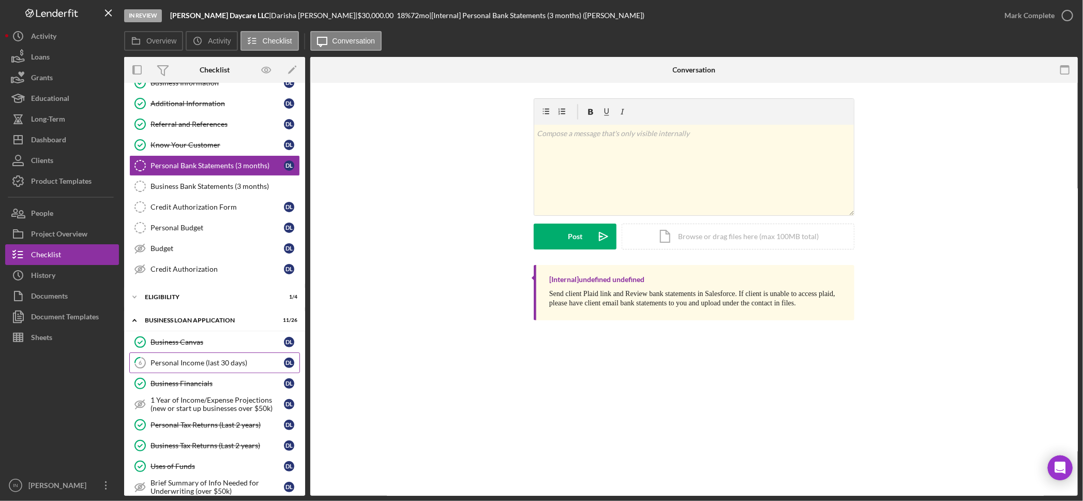
click at [182, 363] on div "Personal Income (last 30 days)" at bounding box center [216, 362] width 133 height 8
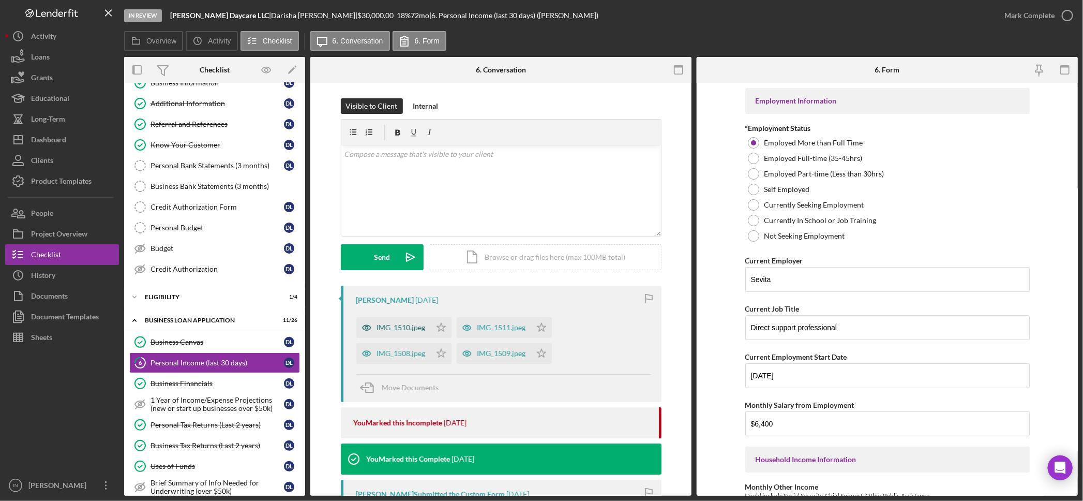
click at [409, 335] on div "IMG_1510.jpeg" at bounding box center [393, 327] width 74 height 21
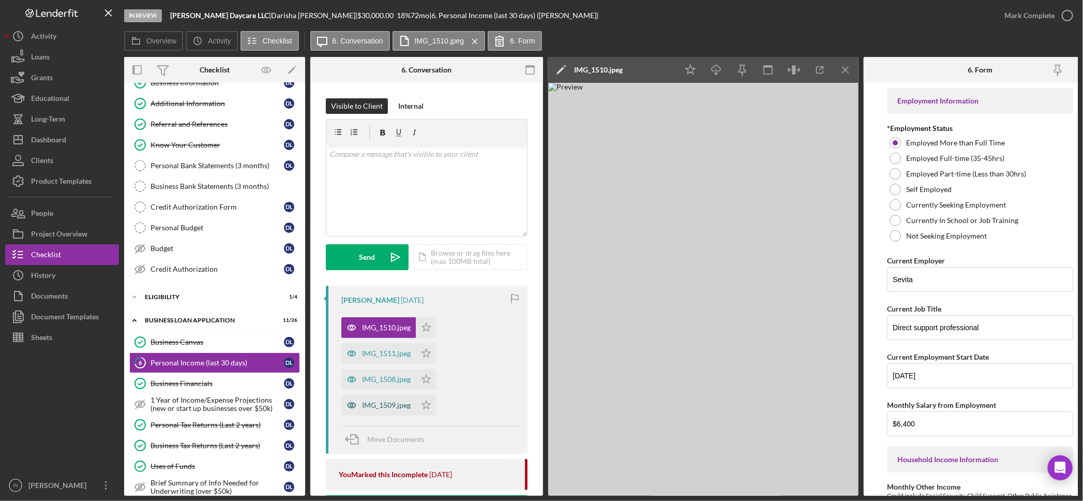
click at [379, 401] on div "IMG_1509.jpeg" at bounding box center [386, 405] width 49 height 8
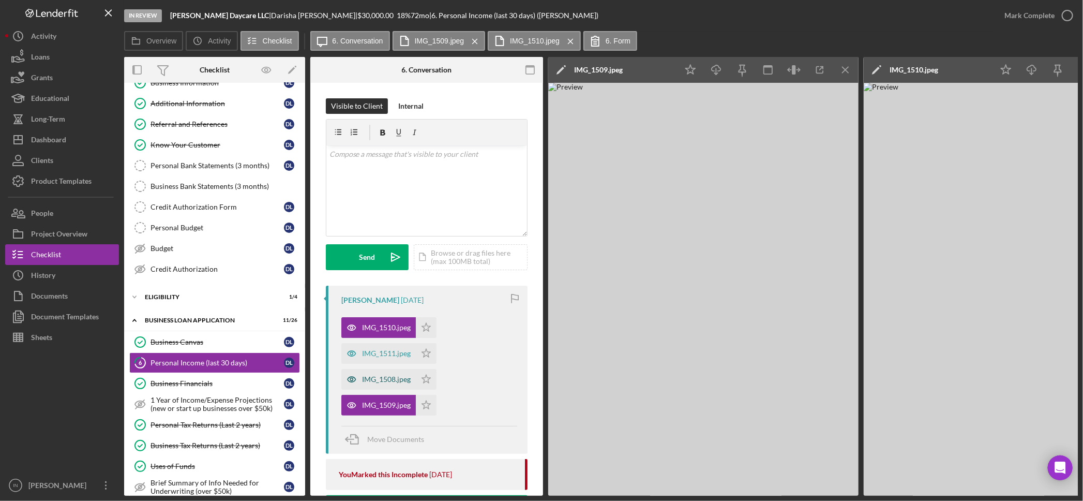
click at [383, 376] on div "IMG_1508.jpeg" at bounding box center [386, 379] width 49 height 8
click at [385, 352] on div "IMG_1511.jpeg" at bounding box center [386, 353] width 49 height 8
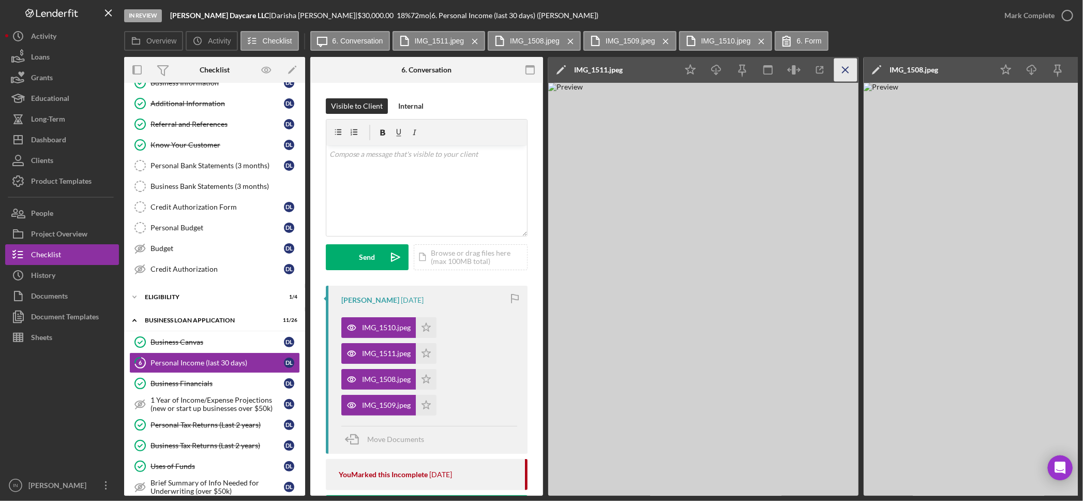
click at [849, 65] on icon "Icon/Menu Close" at bounding box center [845, 69] width 23 height 23
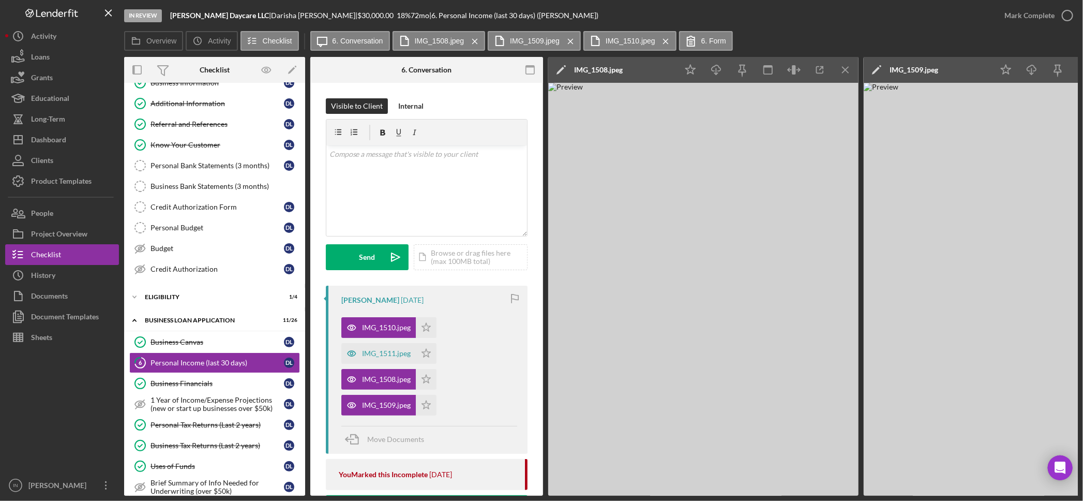
click at [849, 65] on icon "Icon/Menu Close" at bounding box center [845, 69] width 23 height 23
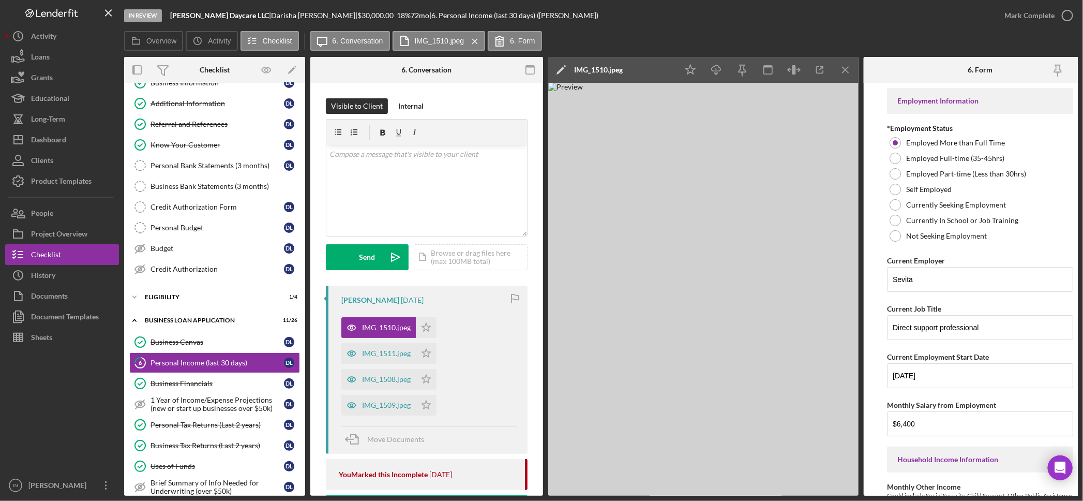
click at [849, 65] on icon "Icon/Menu Close" at bounding box center [845, 69] width 23 height 23
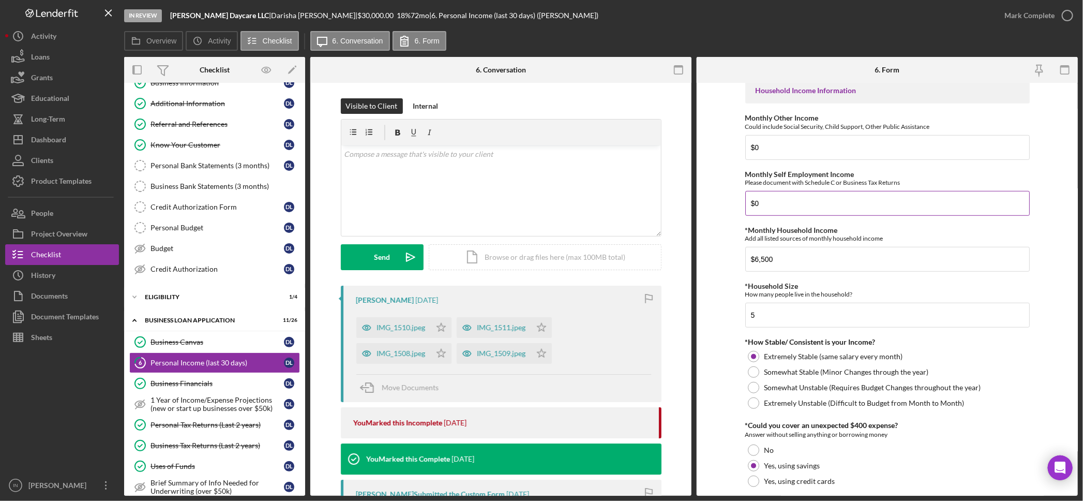
scroll to position [197, 0]
